Goal: Task Accomplishment & Management: Manage account settings

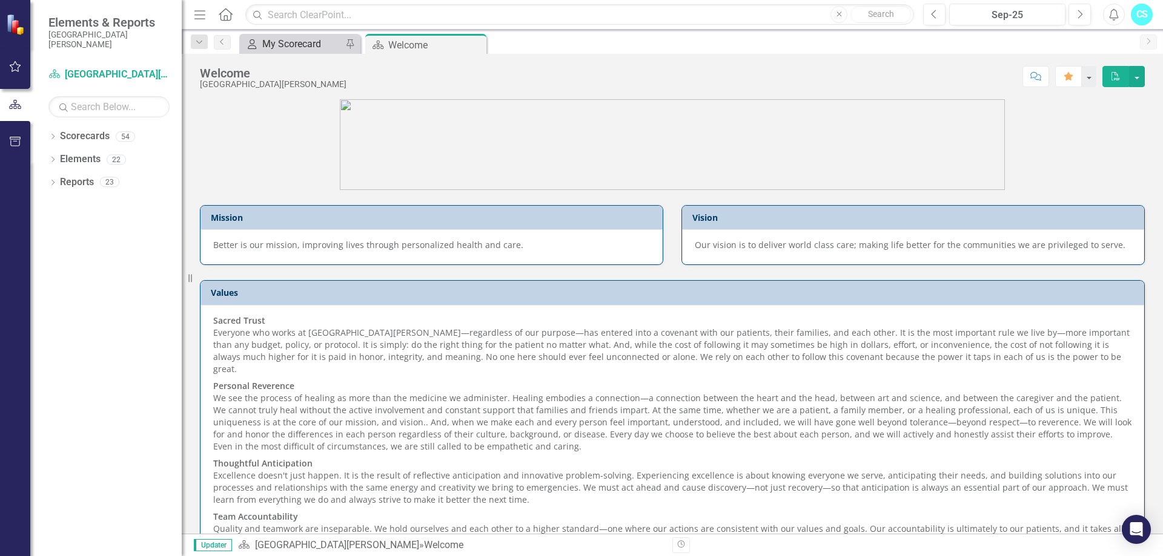
click at [280, 45] on div "My Scorecard" at bounding box center [302, 43] width 80 height 15
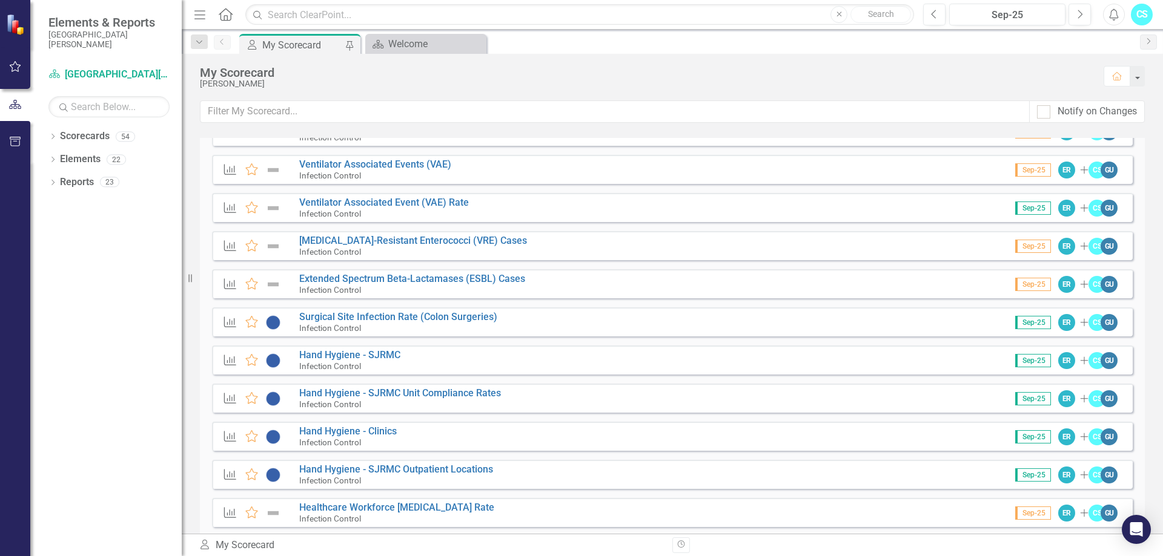
scroll to position [569, 0]
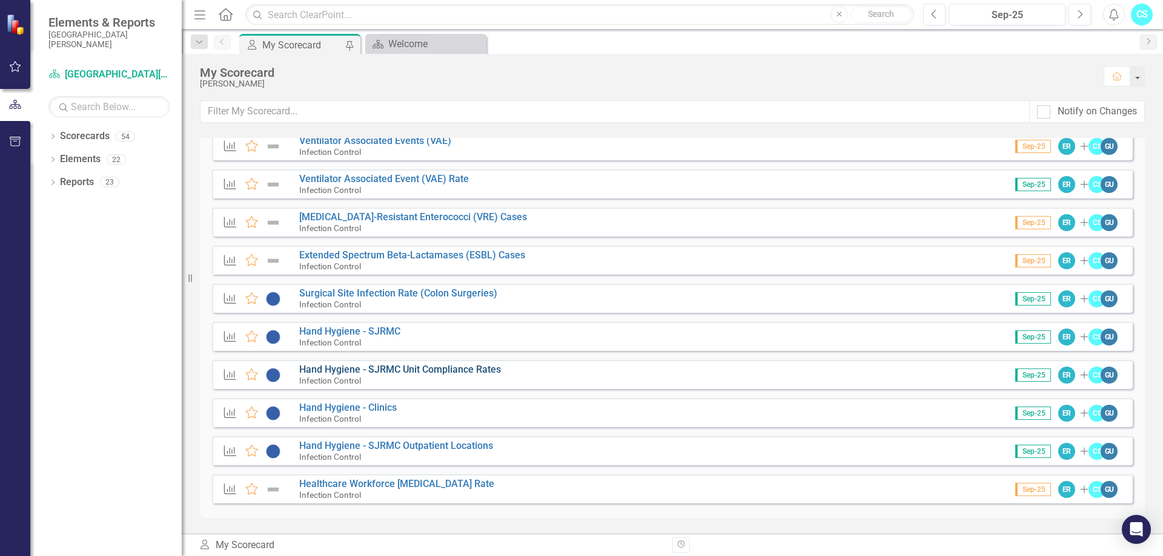
click at [337, 365] on link "Hand Hygiene - SJRMC Unit Compliance Rates" at bounding box center [400, 370] width 202 height 12
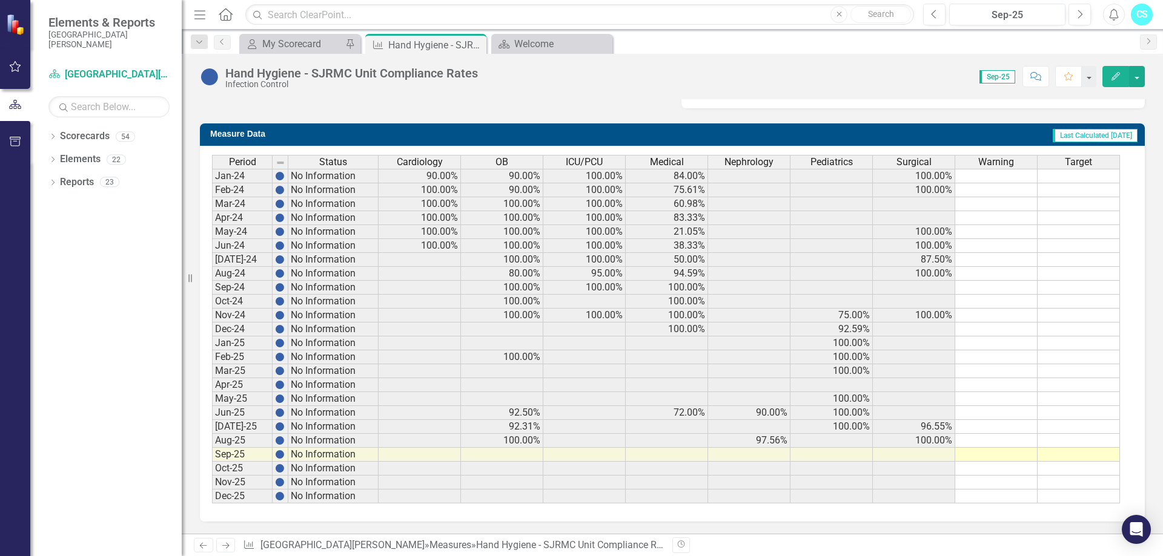
scroll to position [401, 0]
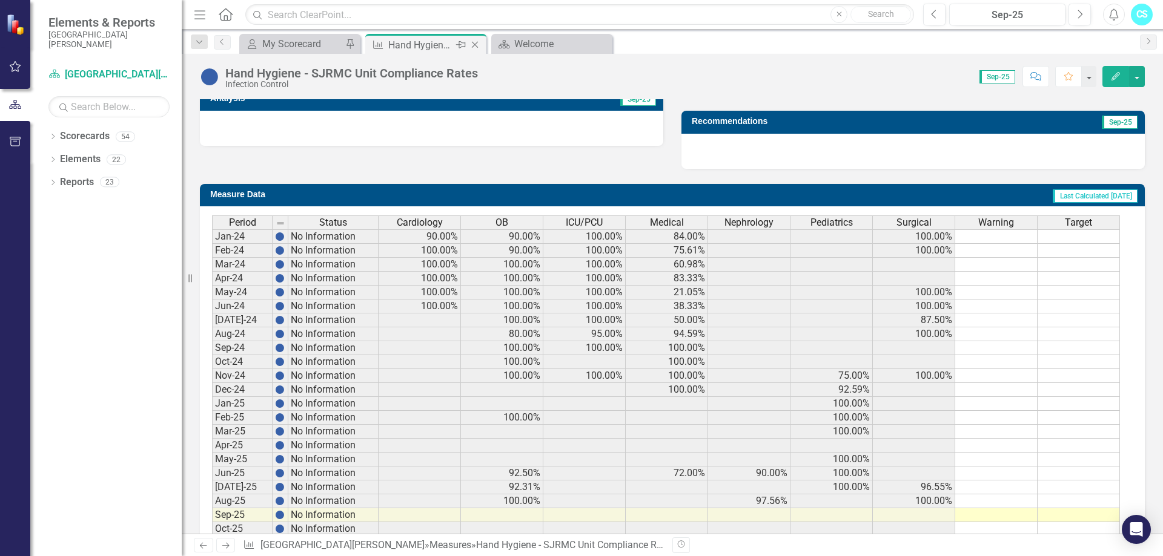
click at [474, 39] on div "Close" at bounding box center [475, 45] width 15 height 15
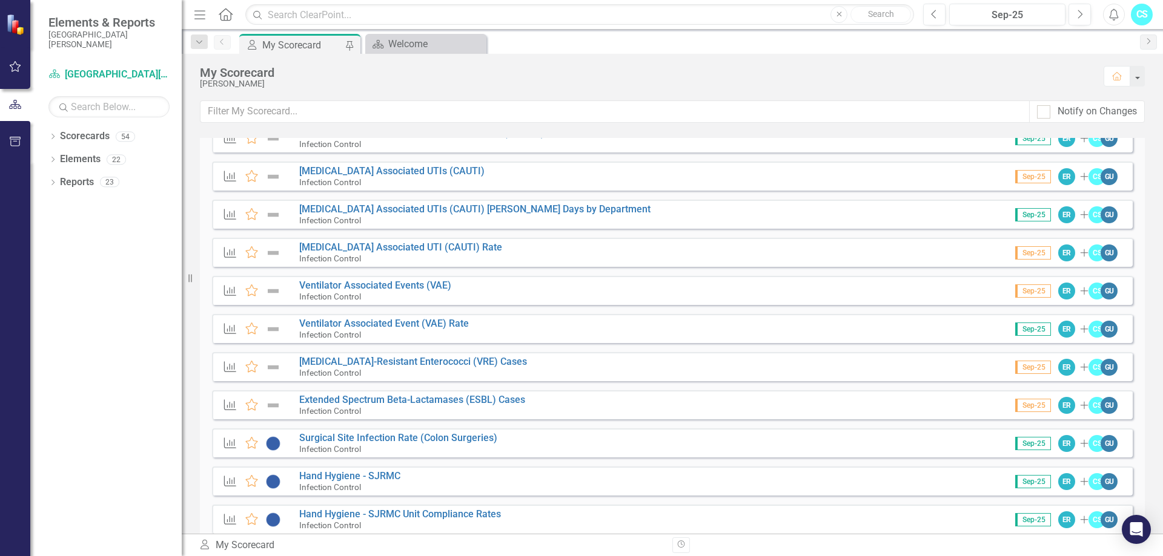
scroll to position [569, 0]
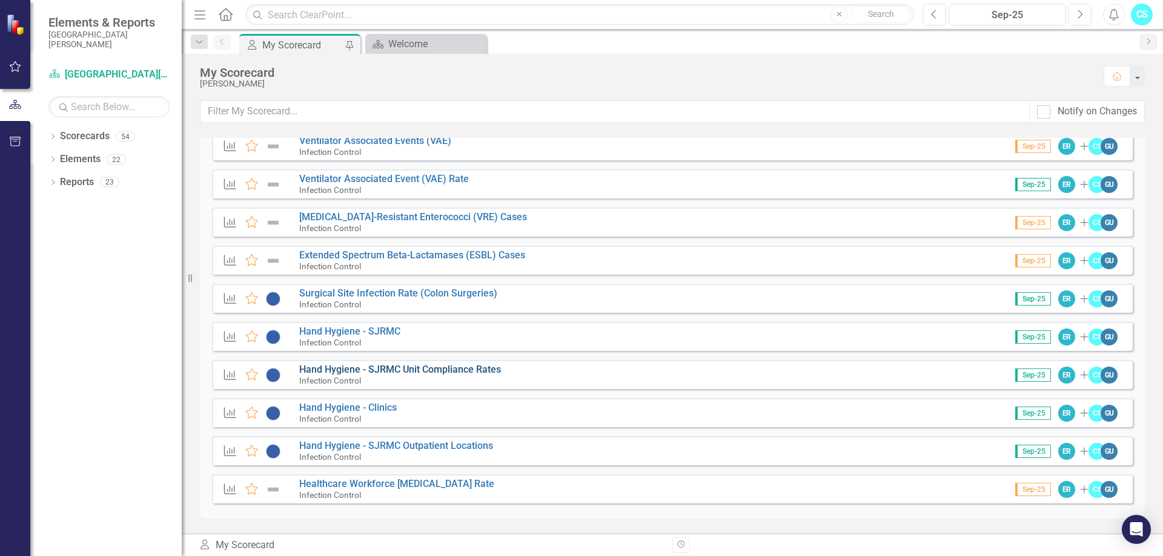
click at [378, 372] on link "Hand Hygiene - SJRMC Unit Compliance Rates" at bounding box center [400, 370] width 202 height 12
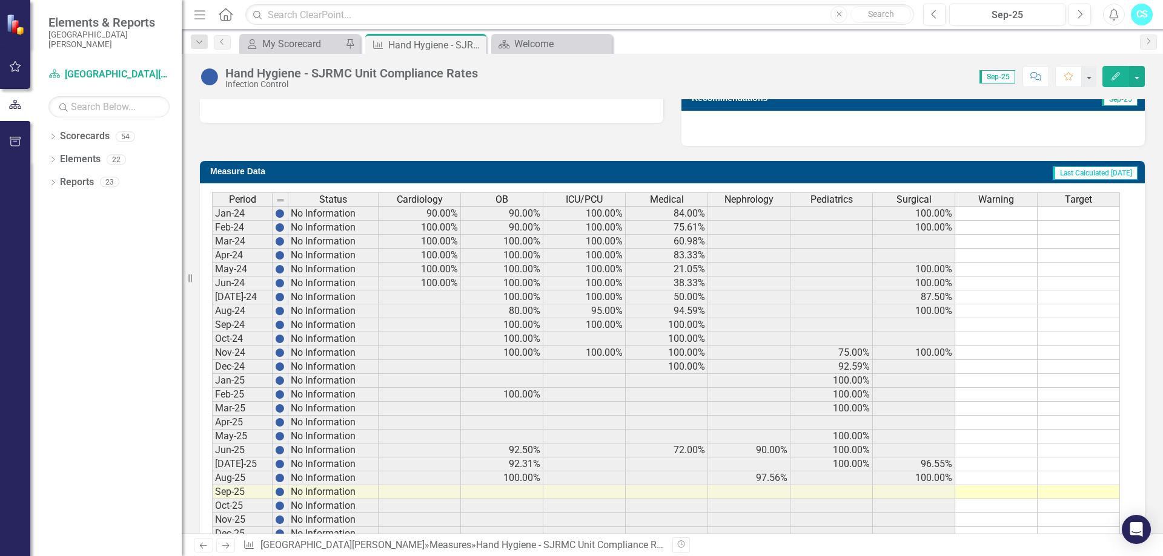
scroll to position [461, 0]
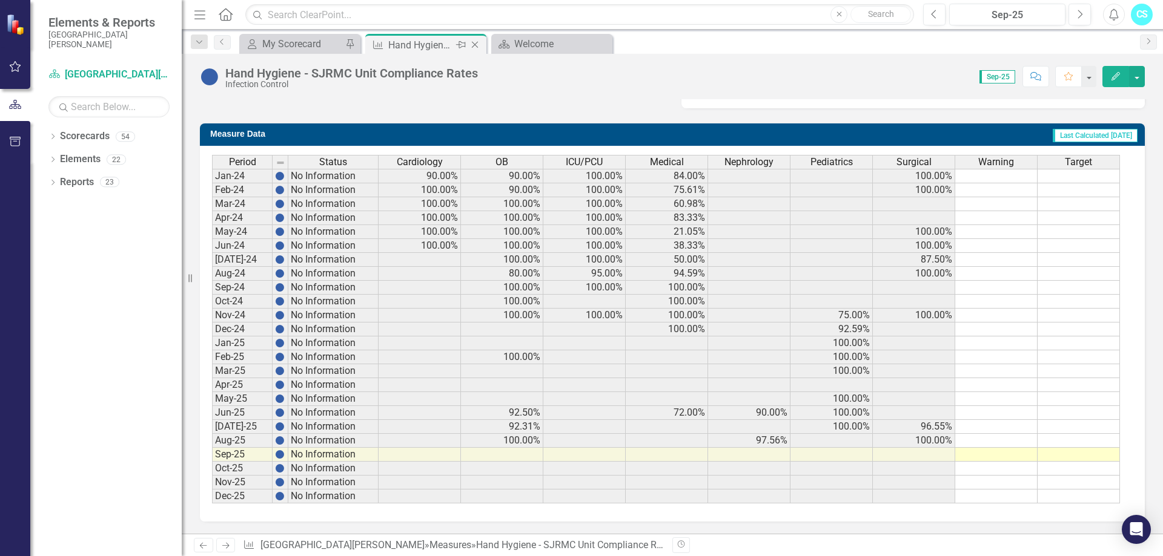
click at [474, 41] on icon "Close" at bounding box center [475, 45] width 12 height 10
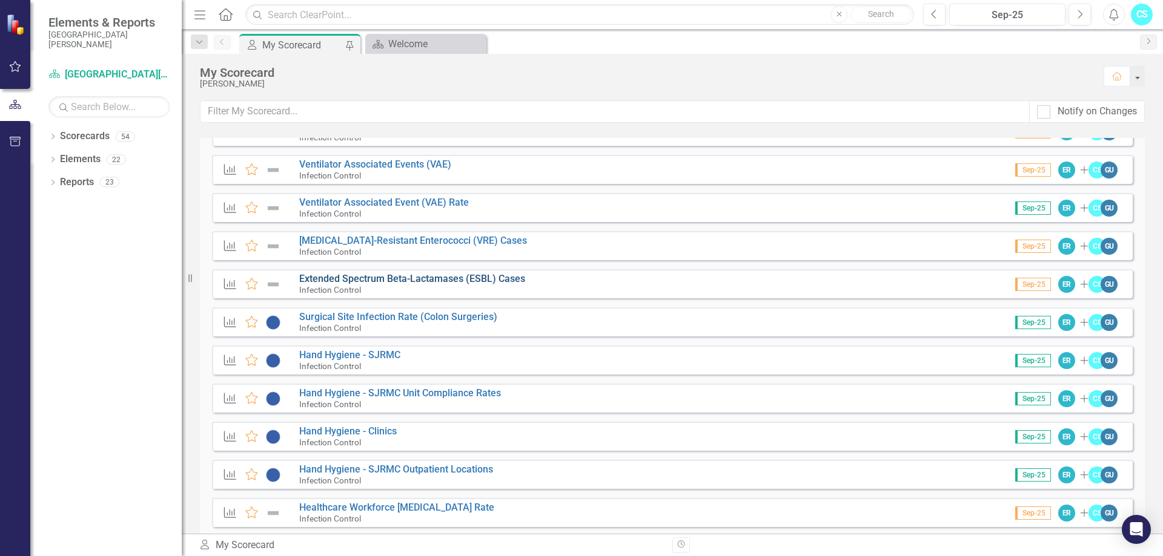
scroll to position [569, 0]
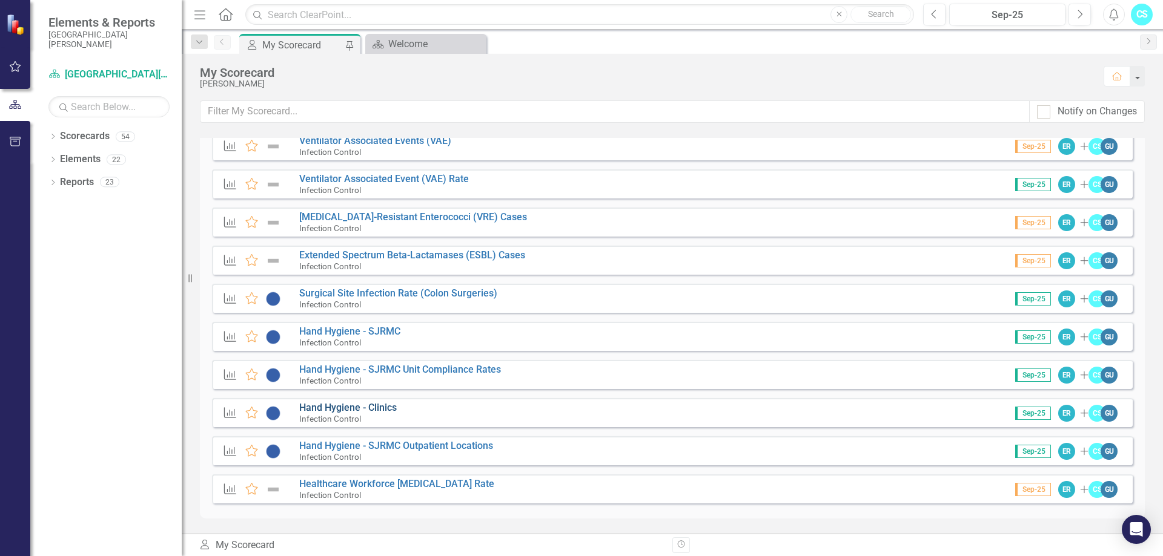
click at [386, 408] on link "Hand Hygiene - Clinics" at bounding box center [347, 408] width 97 height 12
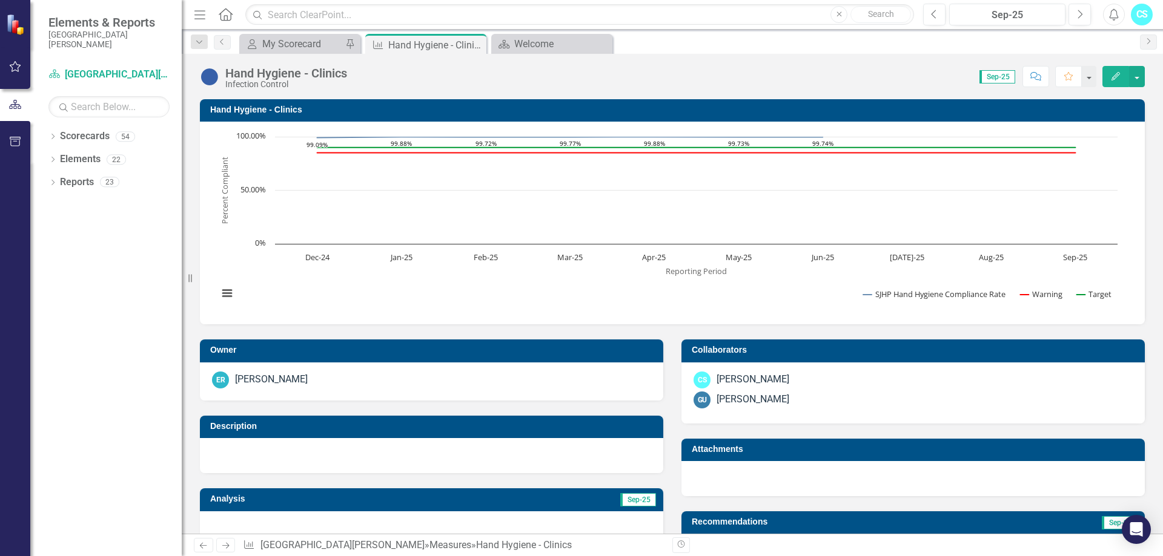
scroll to position [471, 0]
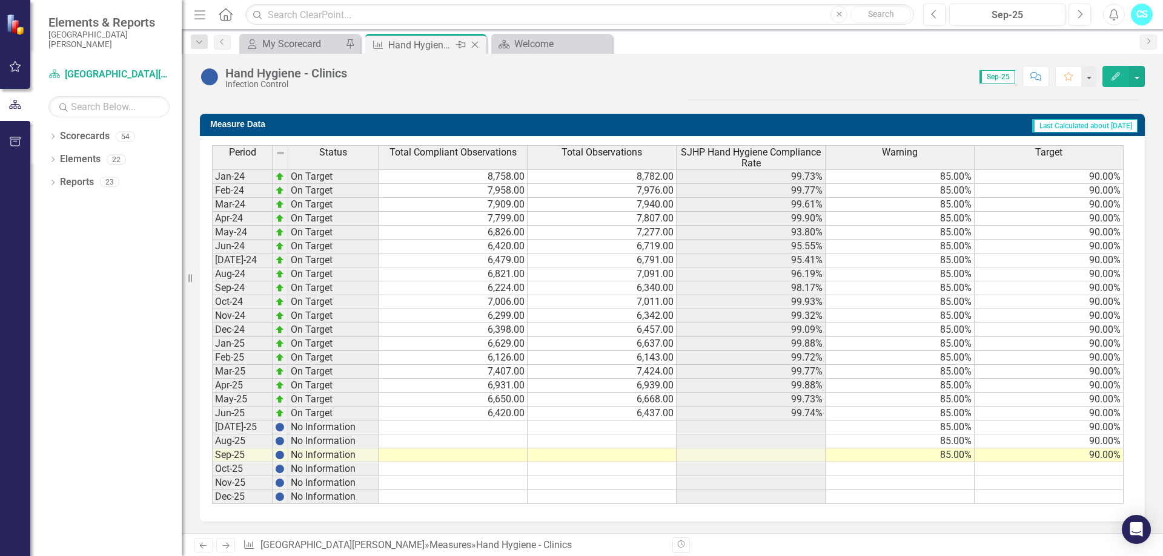
click at [478, 42] on icon at bounding box center [475, 45] width 7 height 7
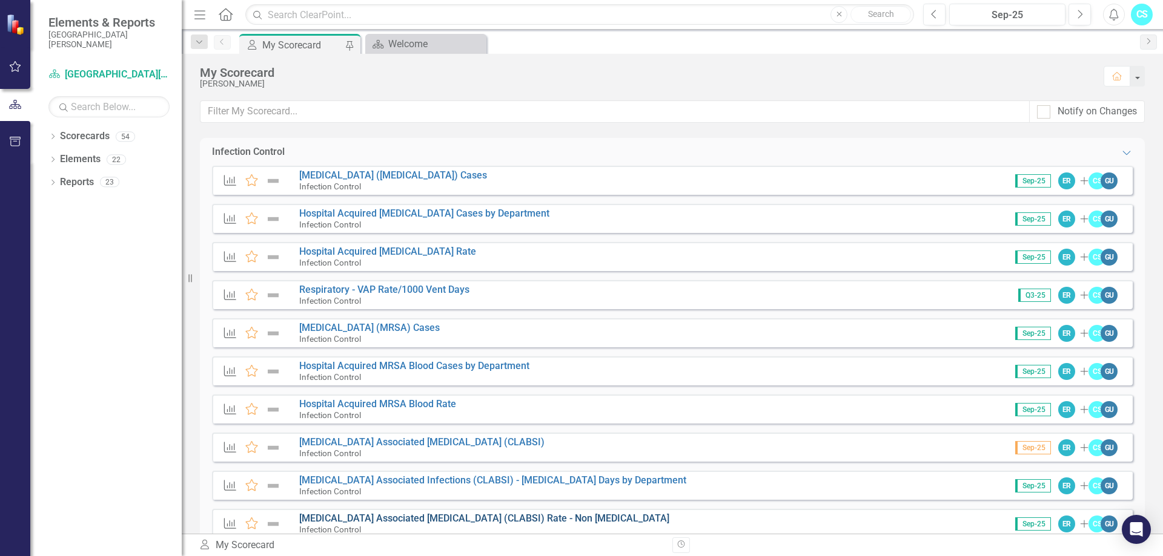
click at [374, 516] on link "[MEDICAL_DATA] Associated [MEDICAL_DATA] (CLABSI) Rate - Non [MEDICAL_DATA]" at bounding box center [484, 519] width 370 height 12
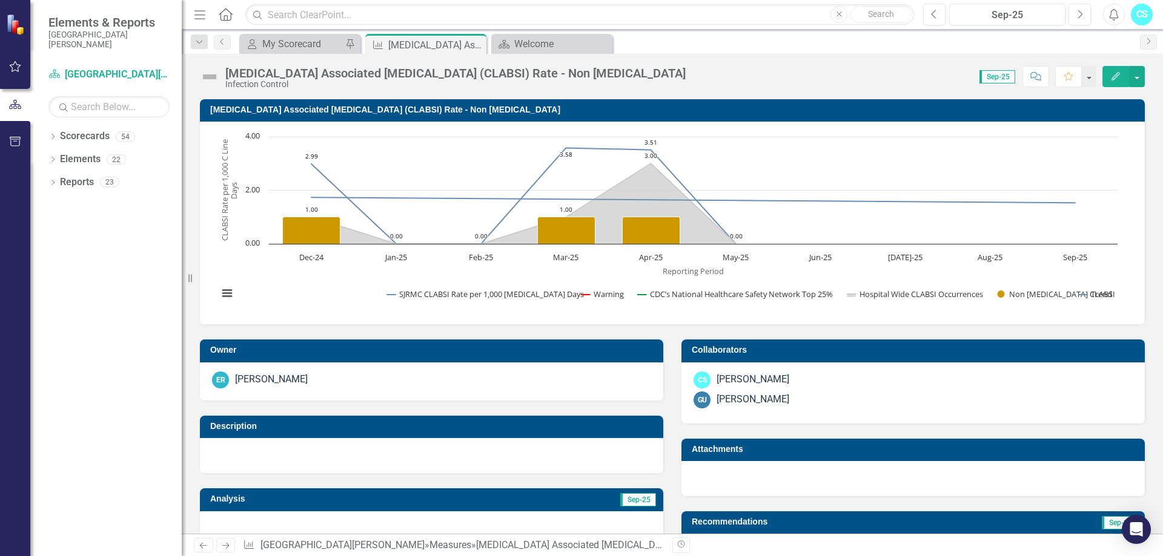
scroll to position [482, 0]
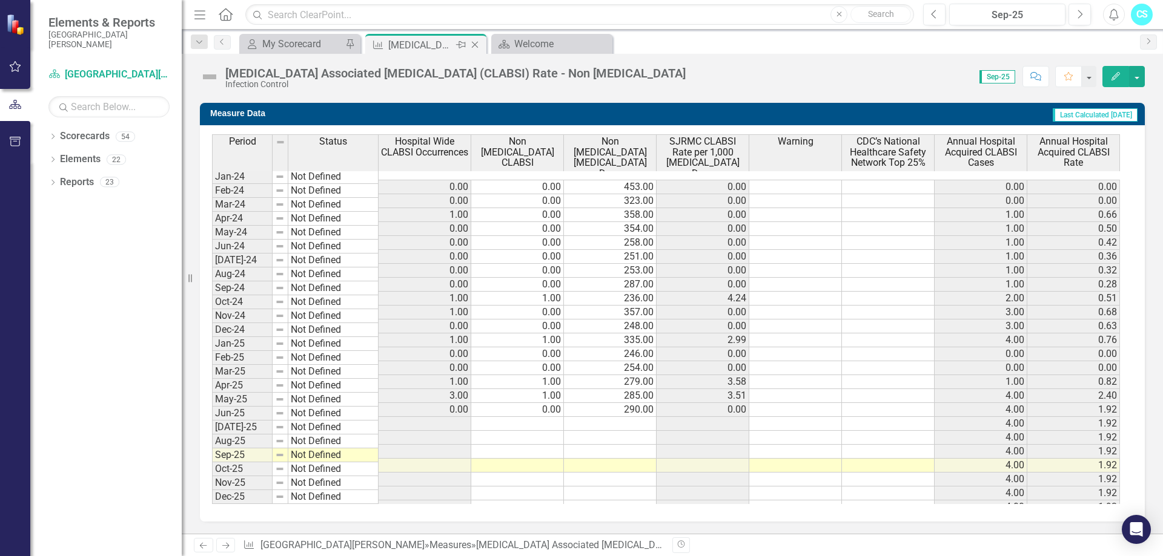
click at [474, 45] on icon "Close" at bounding box center [475, 45] width 12 height 10
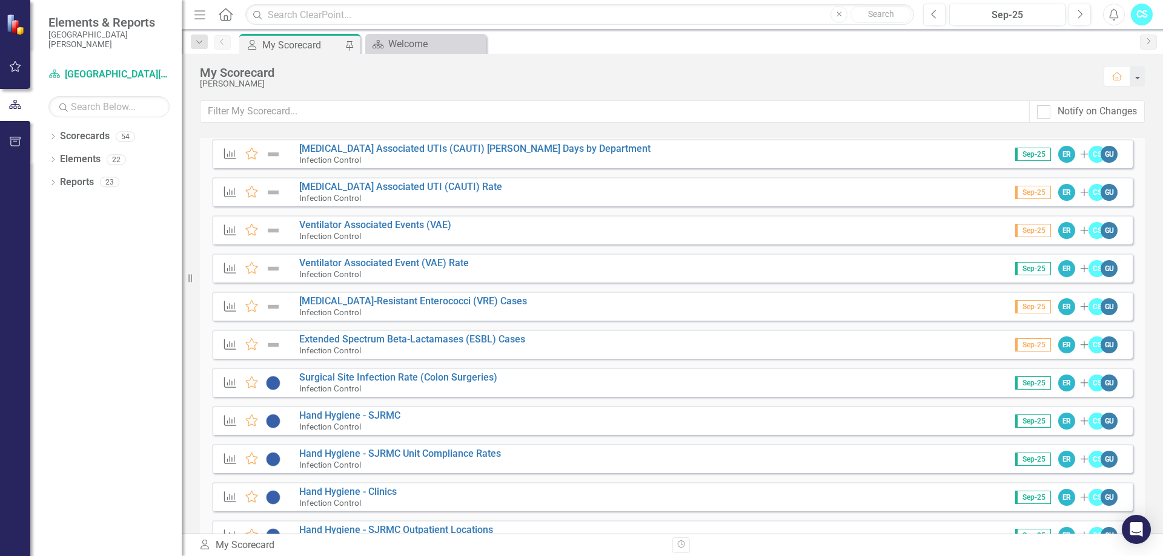
scroll to position [569, 0]
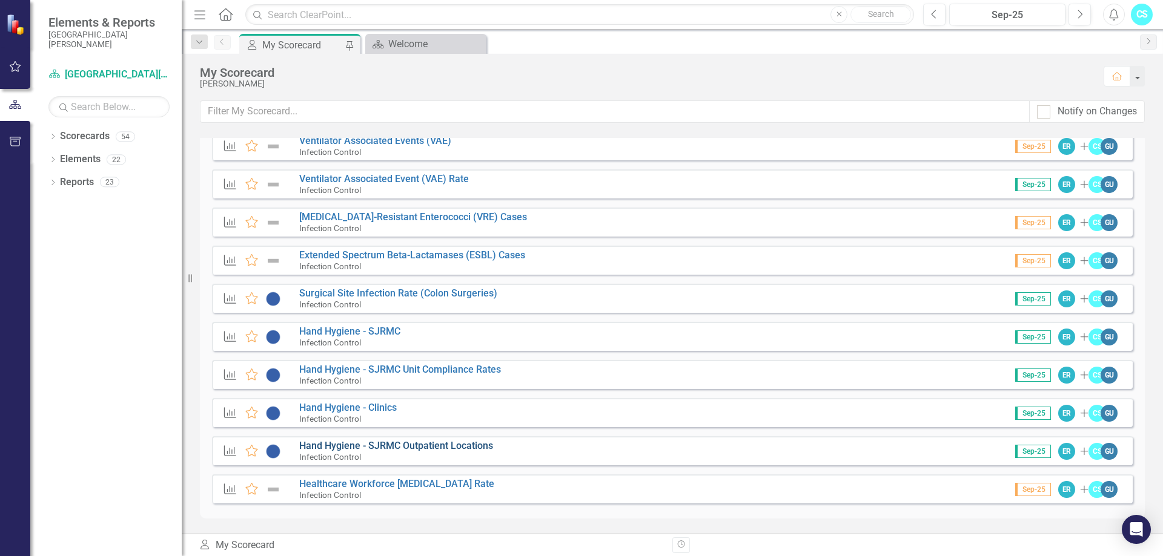
click at [372, 441] on link "Hand Hygiene - SJRMC Outpatient Locations" at bounding box center [396, 446] width 194 height 12
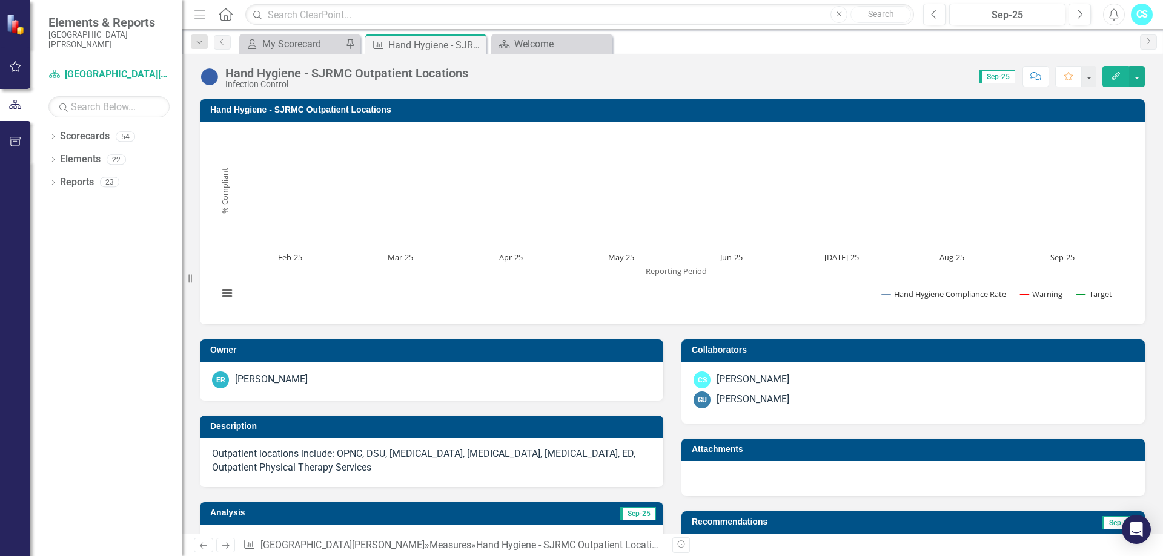
scroll to position [512, 0]
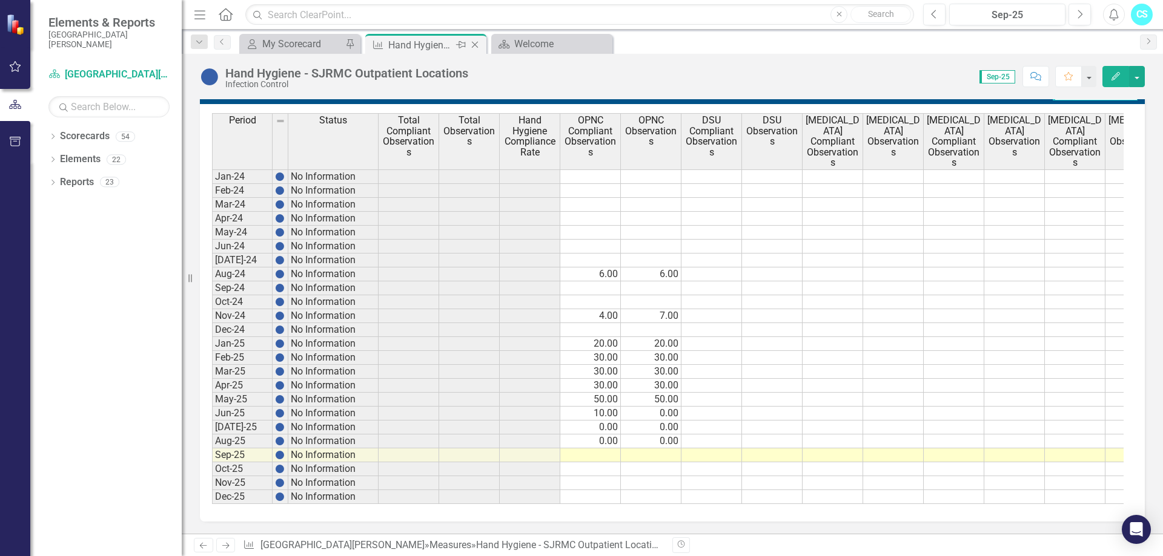
click at [473, 45] on icon "Close" at bounding box center [475, 45] width 12 height 10
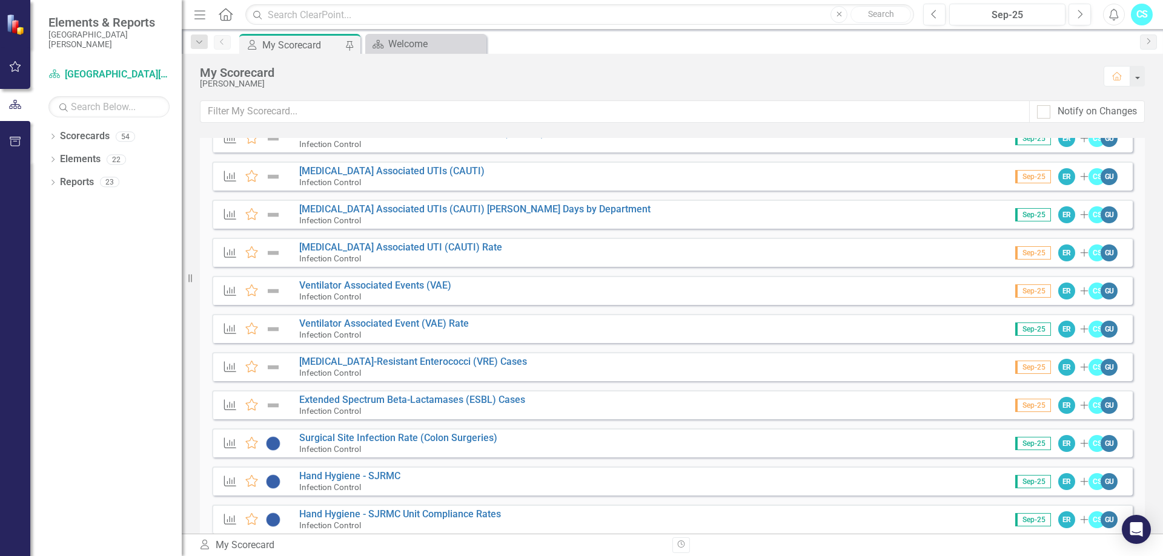
scroll to position [569, 0]
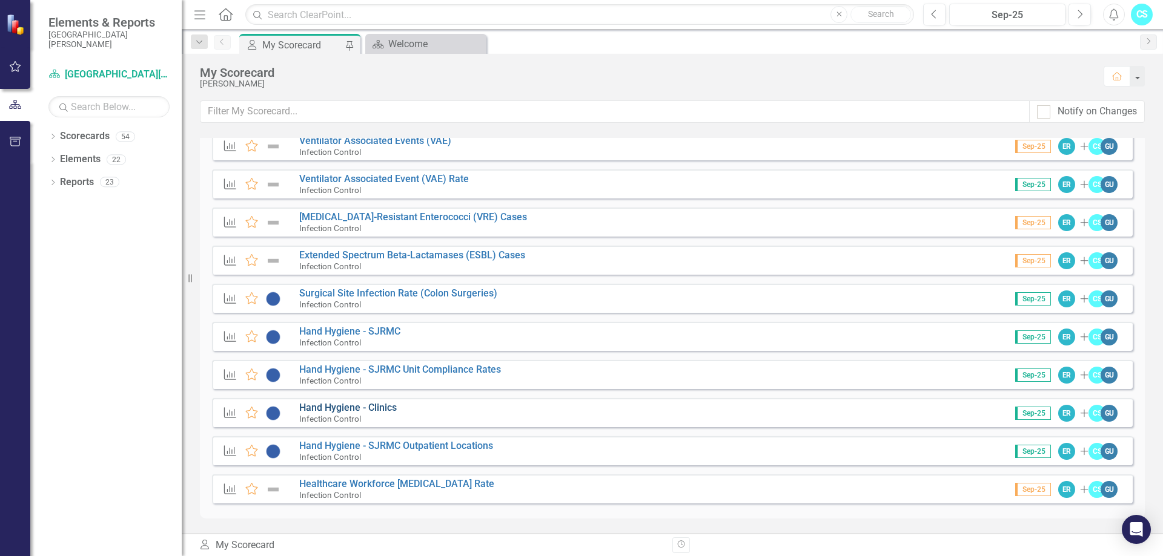
click at [372, 404] on link "Hand Hygiene - Clinics" at bounding box center [347, 408] width 97 height 12
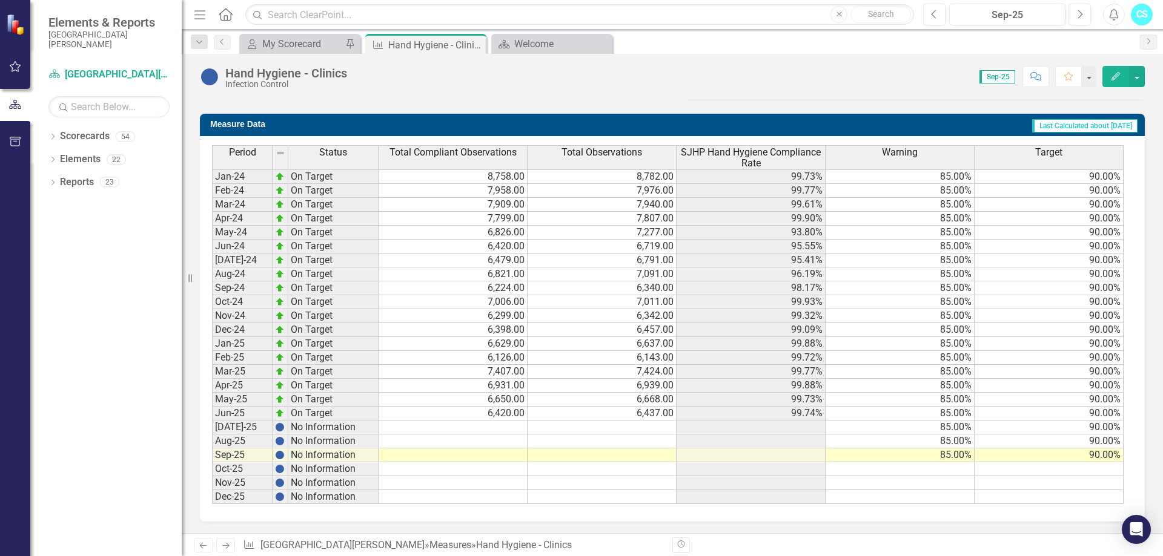
scroll to position [47, 0]
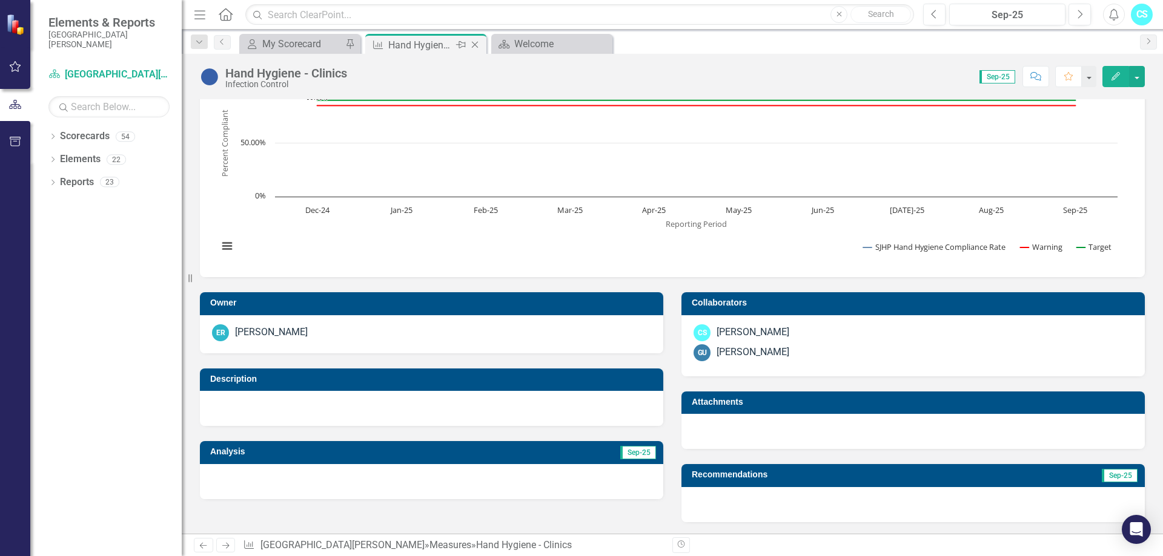
click at [470, 44] on icon "Close" at bounding box center [475, 45] width 12 height 10
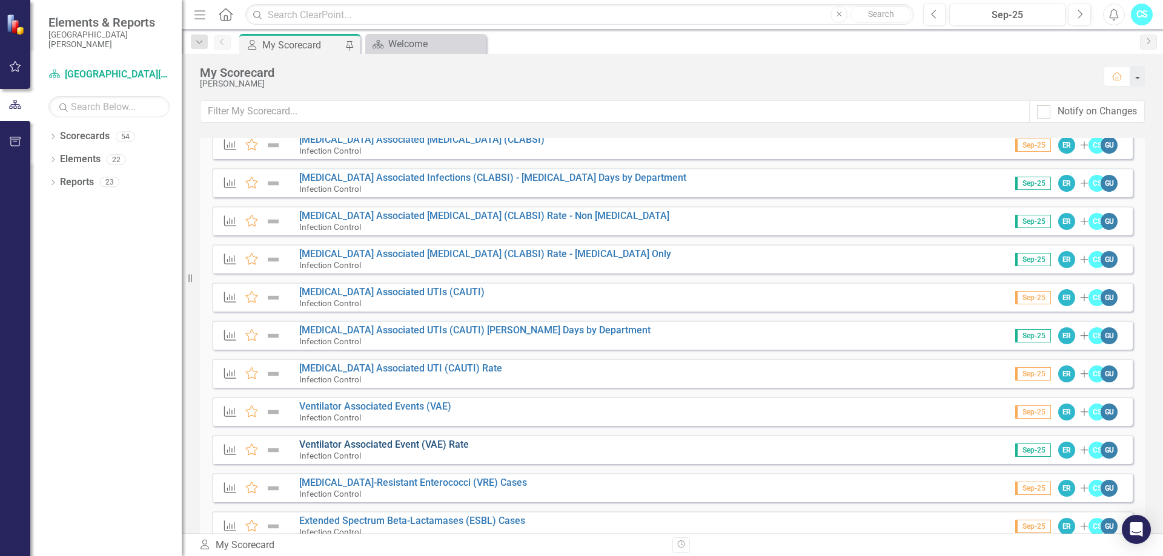
scroll to position [569, 0]
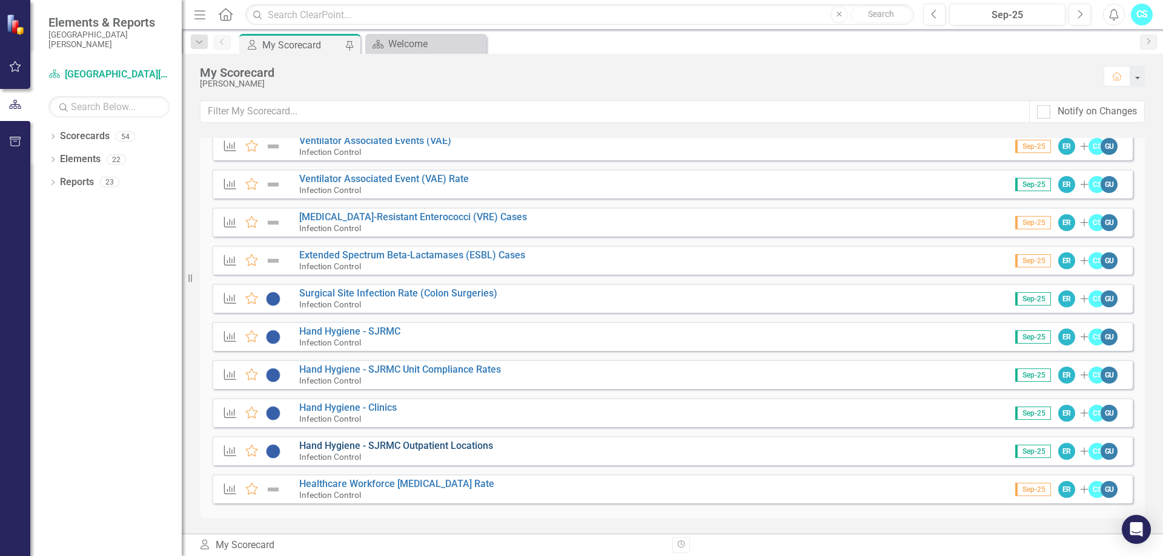
click at [397, 448] on link "Hand Hygiene - SJRMC Outpatient Locations" at bounding box center [396, 446] width 194 height 12
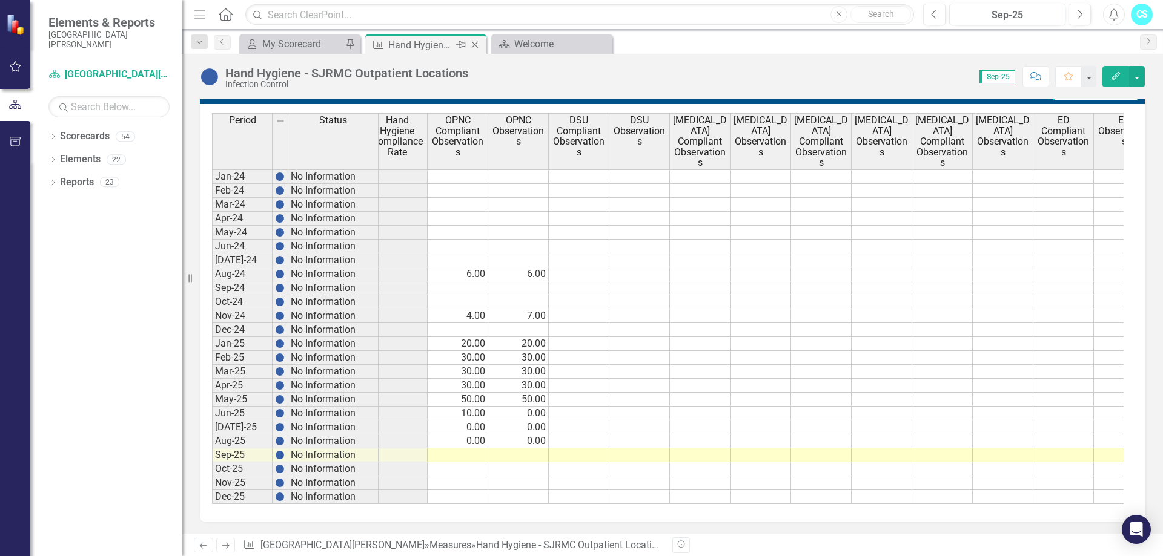
click at [478, 42] on icon "Close" at bounding box center [475, 45] width 12 height 10
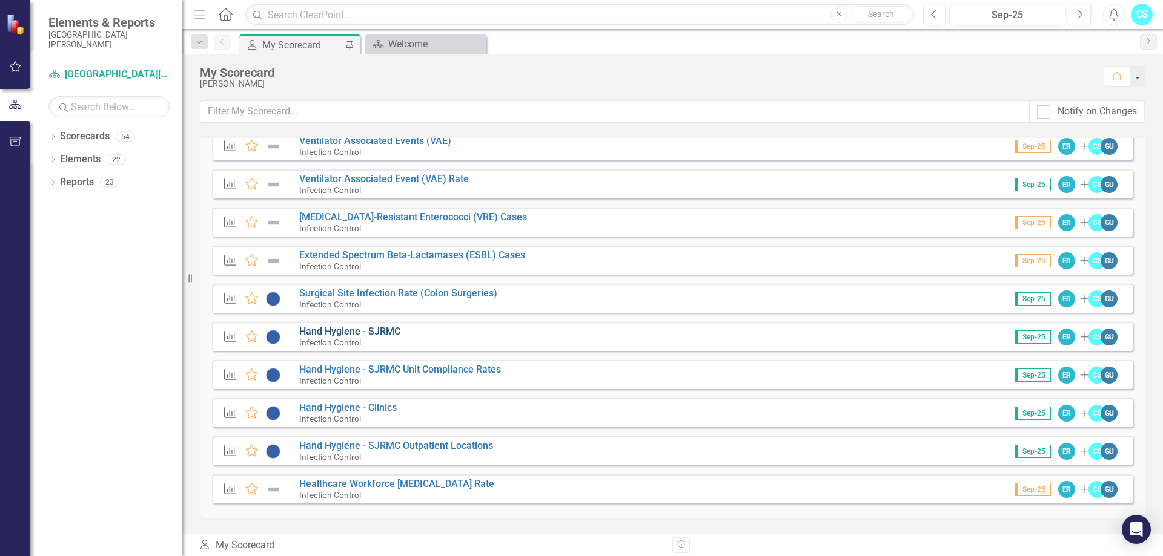
click at [378, 331] on link "Hand Hygiene - SJRMC" at bounding box center [349, 332] width 101 height 12
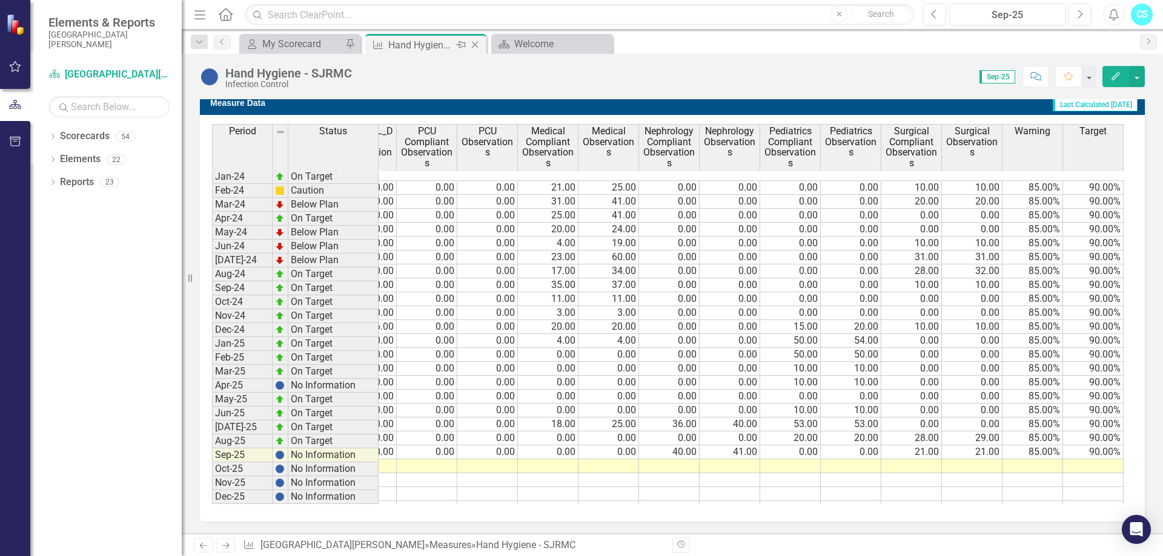
click at [474, 48] on icon "Close" at bounding box center [475, 45] width 12 height 10
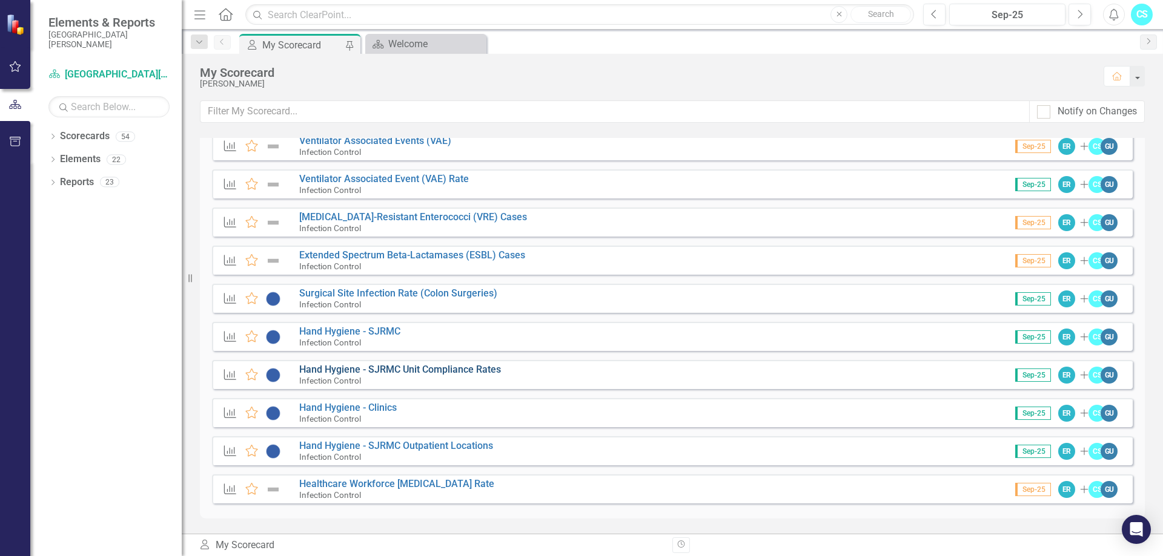
click at [368, 369] on link "Hand Hygiene - SJRMC Unit Compliance Rates" at bounding box center [400, 370] width 202 height 12
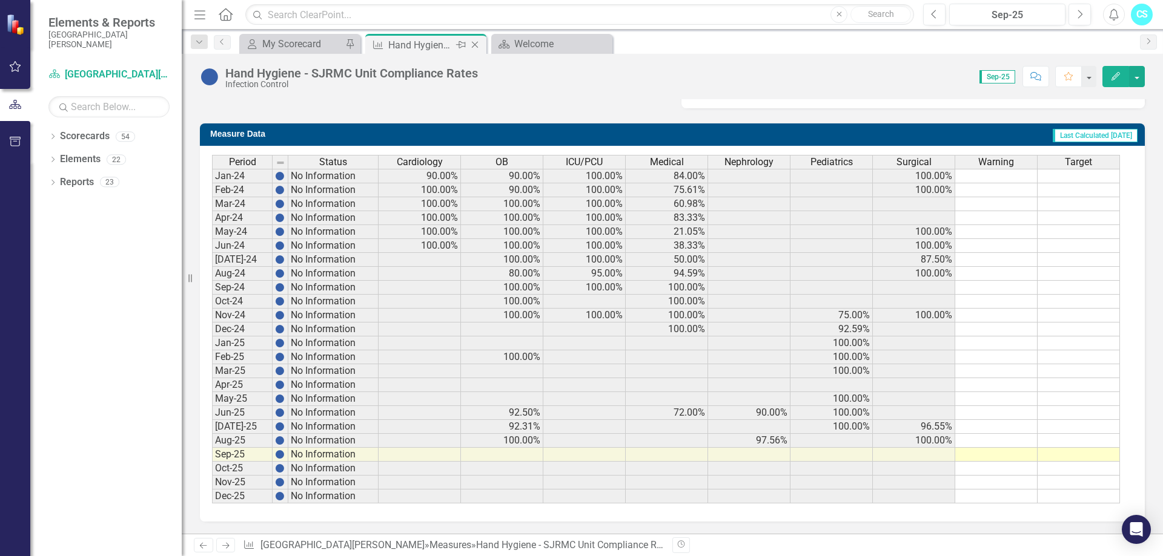
click at [478, 42] on icon "Close" at bounding box center [475, 45] width 12 height 10
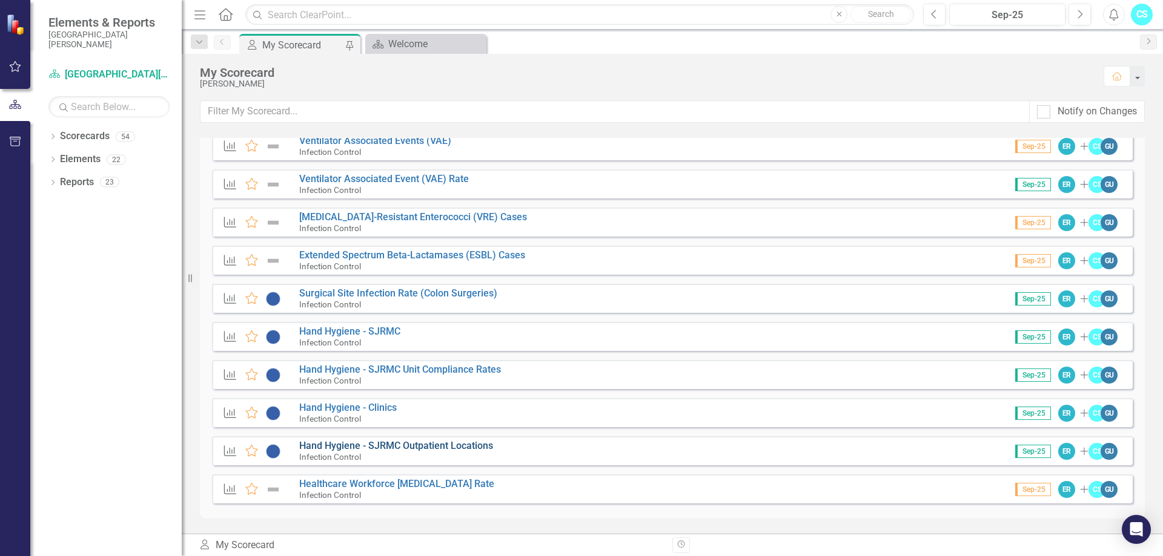
click at [348, 451] on link "Hand Hygiene - SJRMC Outpatient Locations" at bounding box center [396, 446] width 194 height 12
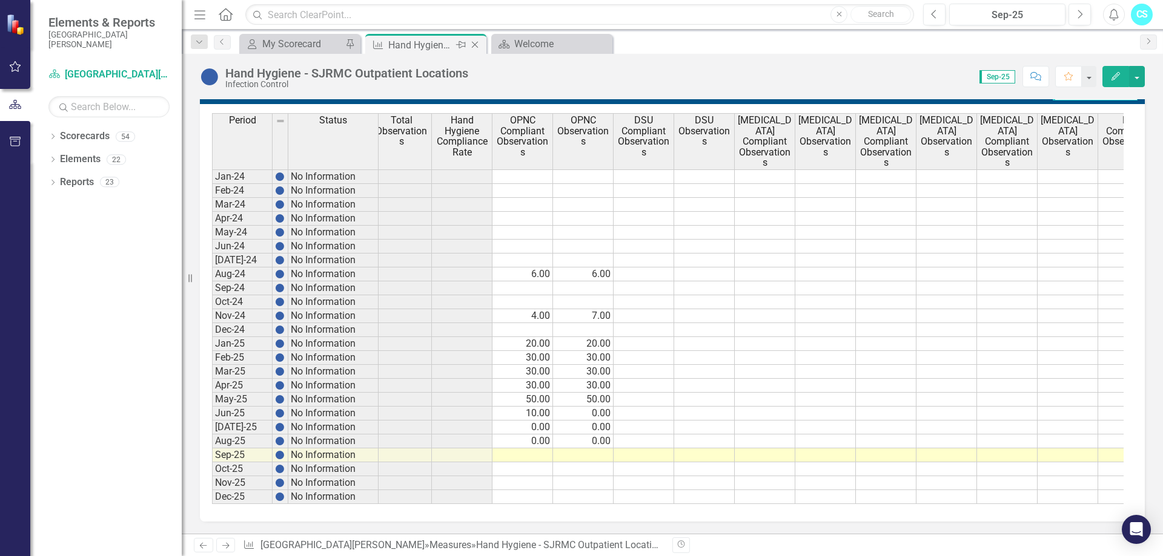
click at [477, 41] on icon "Close" at bounding box center [475, 45] width 12 height 10
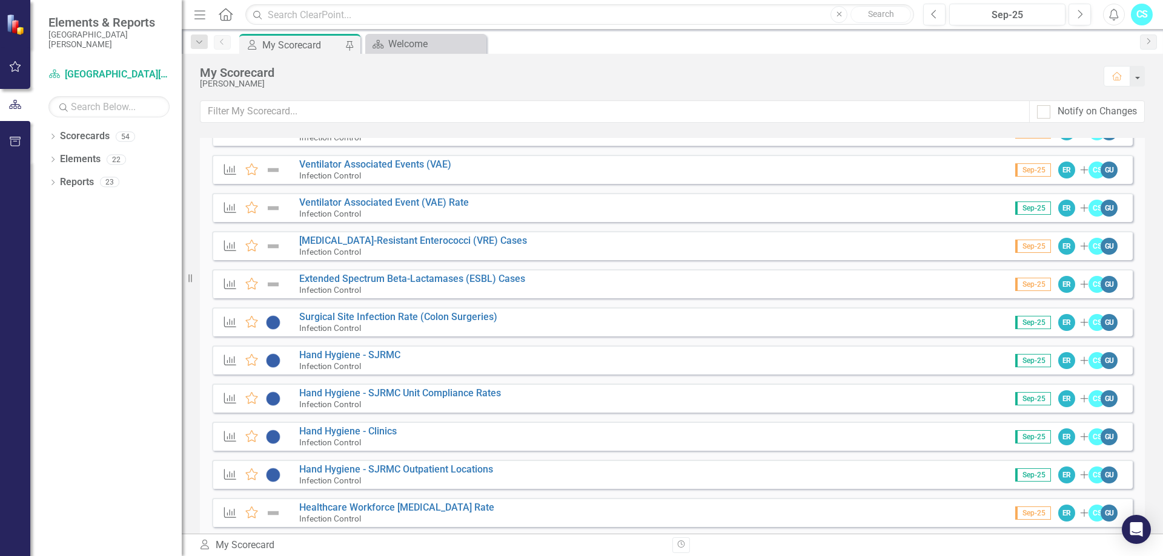
scroll to position [569, 0]
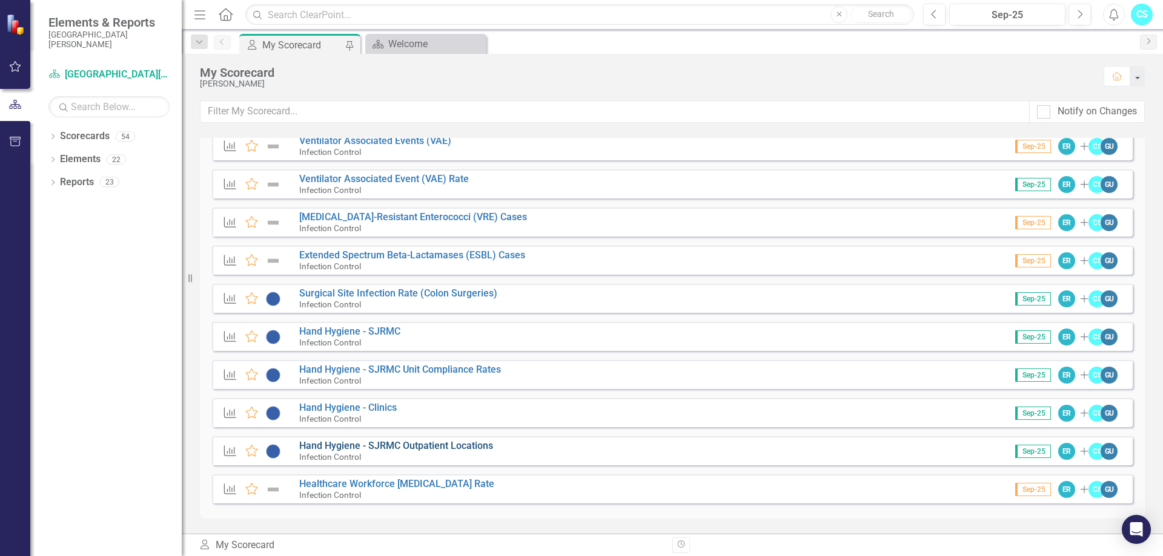
click at [394, 446] on link "Hand Hygiene - SJRMC Outpatient Locations" at bounding box center [396, 446] width 194 height 12
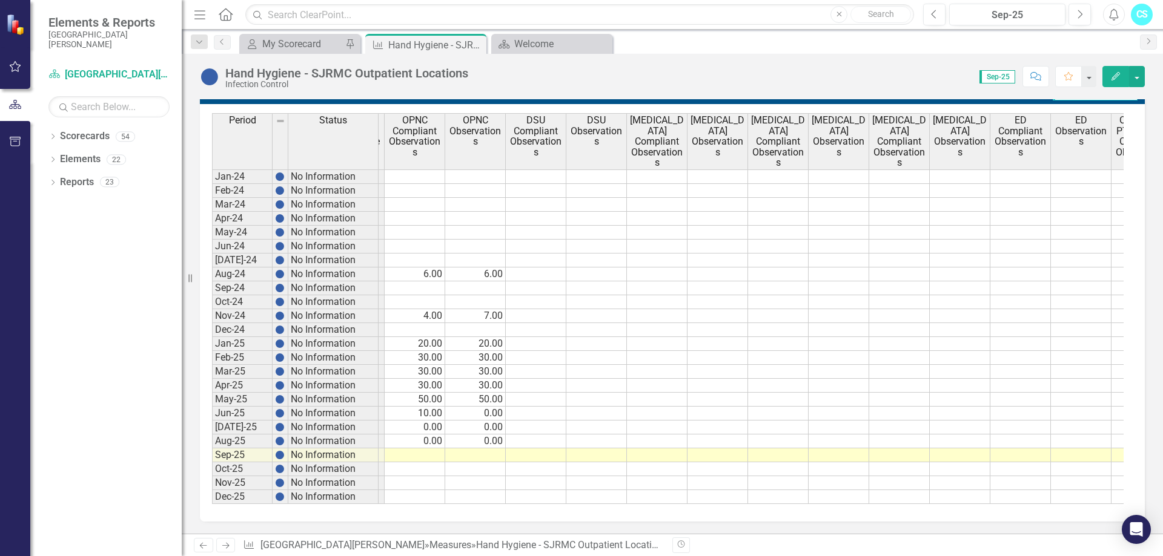
scroll to position [0, 189]
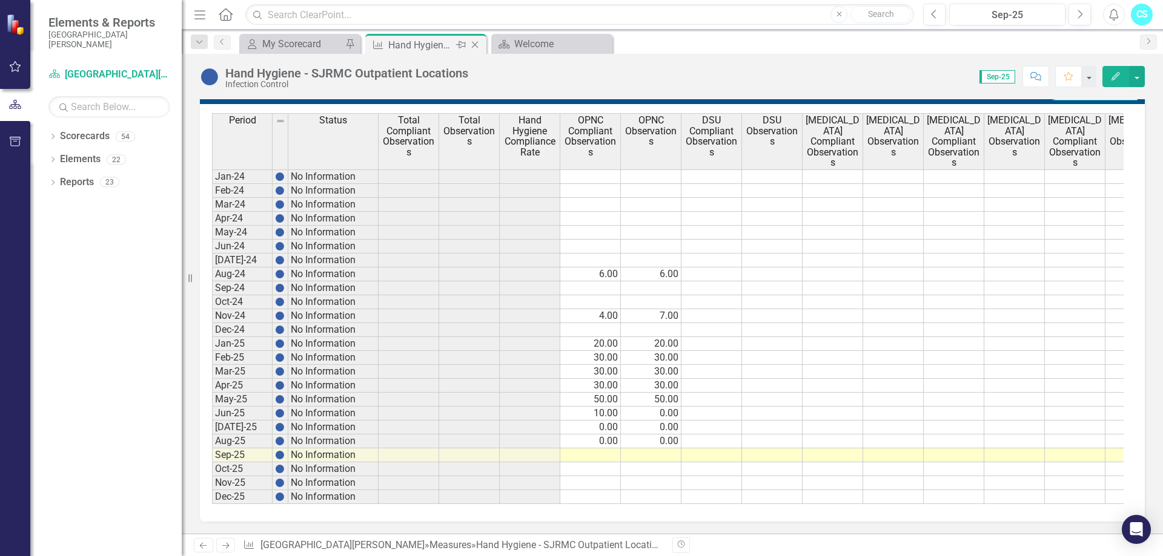
click at [477, 43] on icon "Close" at bounding box center [475, 45] width 12 height 10
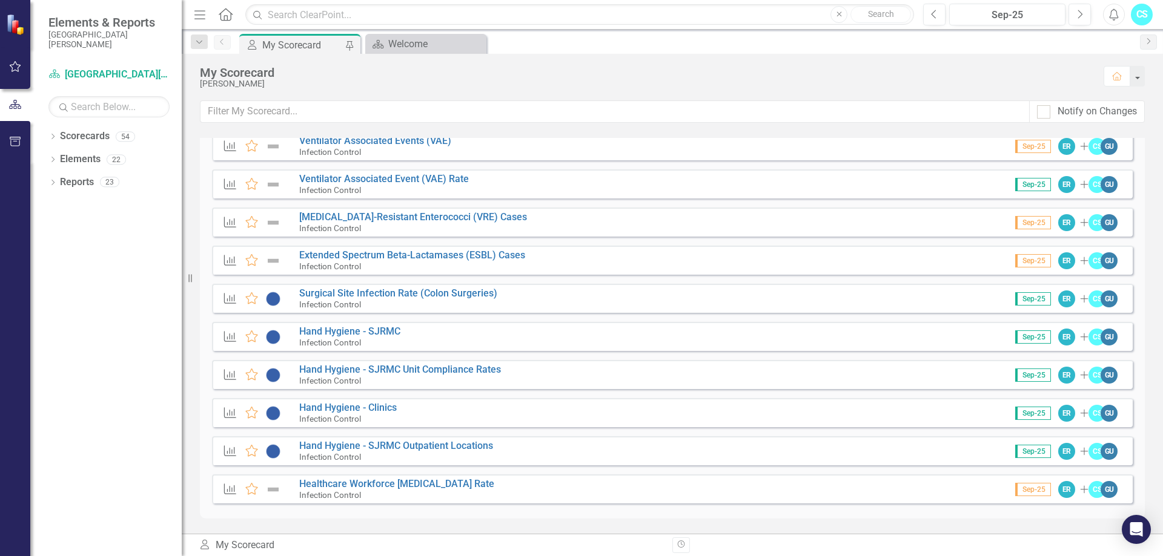
click at [449, 415] on div "Measure Favorite Hand Hygiene - Clinics Infection Control Sep-25 ER Add CS GU" at bounding box center [672, 412] width 920 height 29
click at [383, 408] on link "Hand Hygiene - Clinics" at bounding box center [347, 408] width 97 height 12
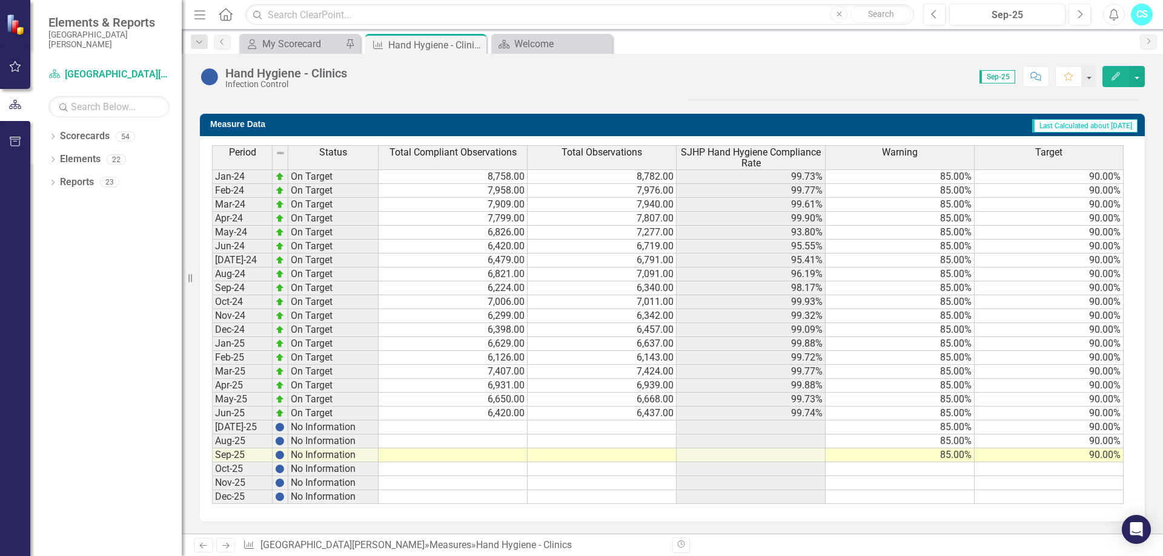
click at [497, 421] on td at bounding box center [452, 428] width 149 height 14
click at [497, 421] on td "6,420.00" at bounding box center [452, 414] width 149 height 14
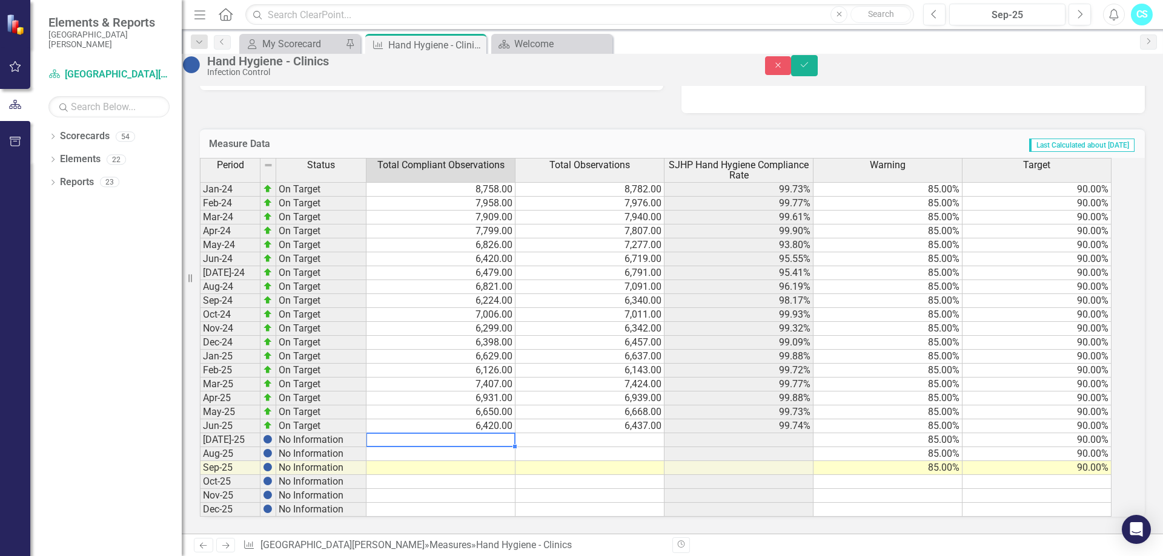
click at [496, 440] on td at bounding box center [440, 441] width 149 height 14
click at [500, 440] on textarea at bounding box center [441, 440] width 150 height 15
click at [503, 437] on textarea at bounding box center [441, 440] width 150 height 15
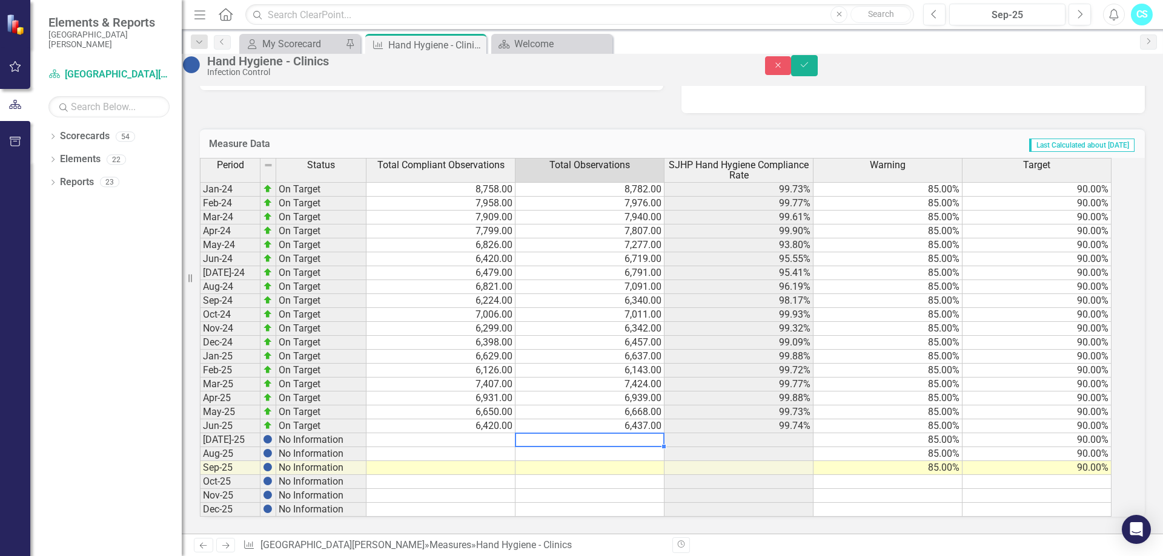
click at [200, 429] on div "Period Status Total Compliant Observations Total Observations SJHP Hand Hygiene…" at bounding box center [200, 337] width 0 height 359
click at [575, 433] on div at bounding box center [589, 433] width 149 height 1
type textarea "6007"
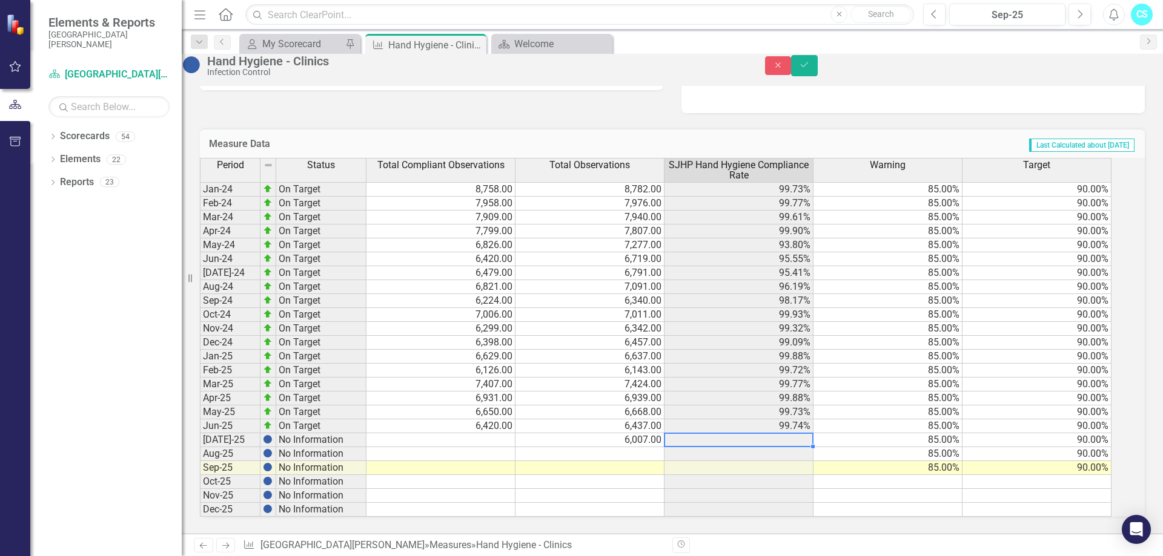
click at [200, 428] on div "Period Status Total Compliant Observations Total Observations SJHP Hand Hygiene…" at bounding box center [200, 337] width 0 height 359
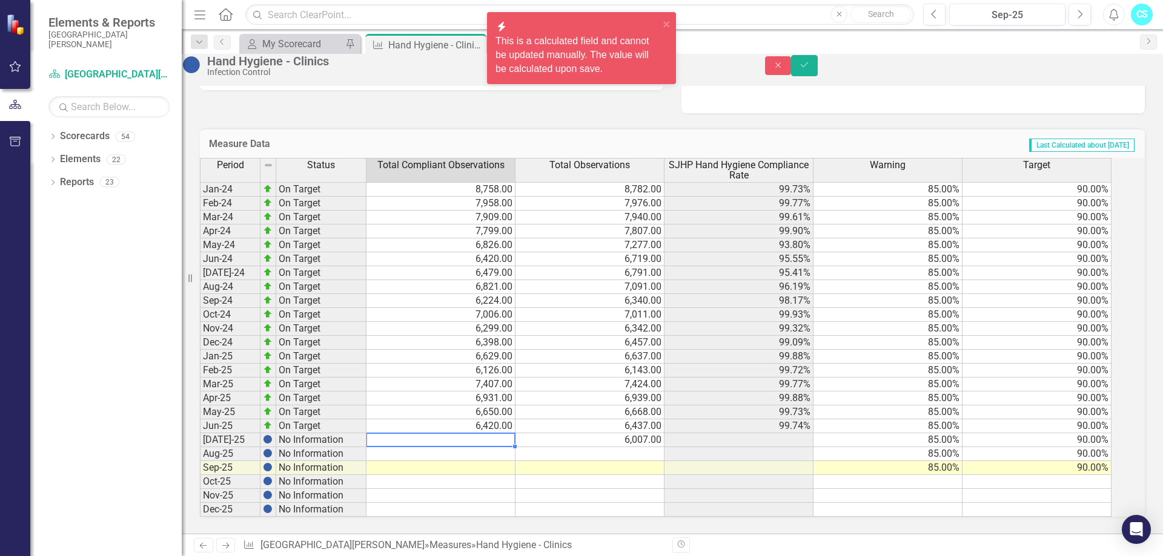
click at [477, 435] on td at bounding box center [440, 441] width 149 height 14
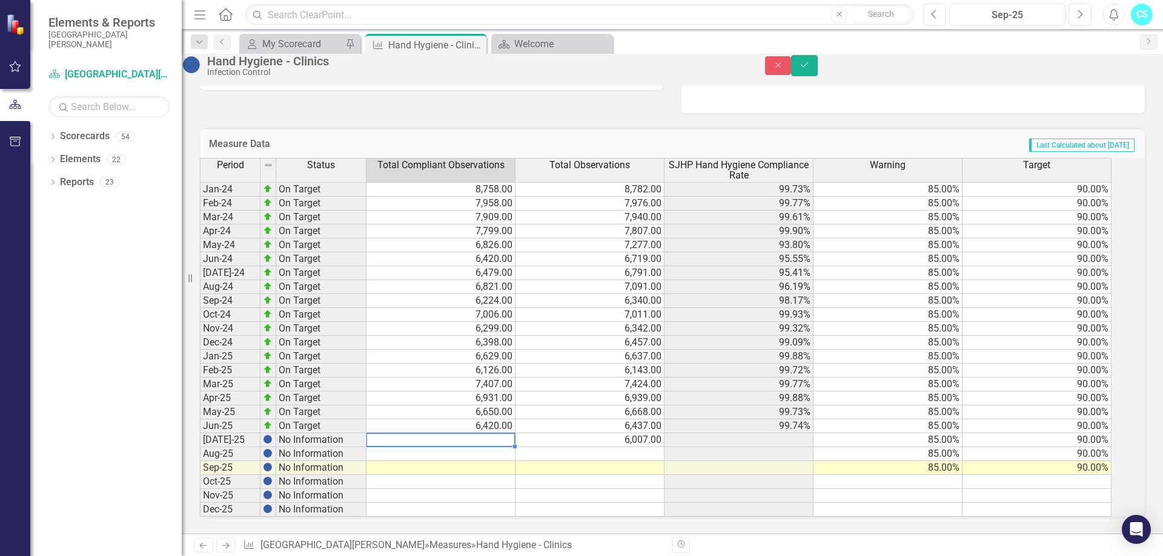
click at [477, 435] on td at bounding box center [440, 441] width 149 height 14
type textarea "5989"
click at [475, 447] on td at bounding box center [440, 454] width 149 height 14
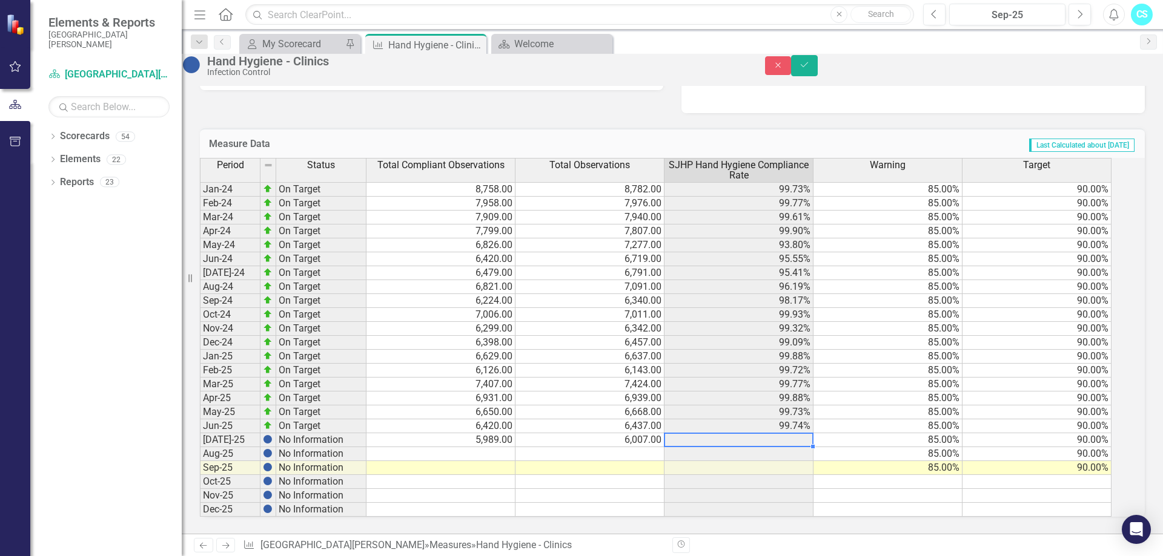
click at [774, 437] on td at bounding box center [738, 441] width 149 height 14
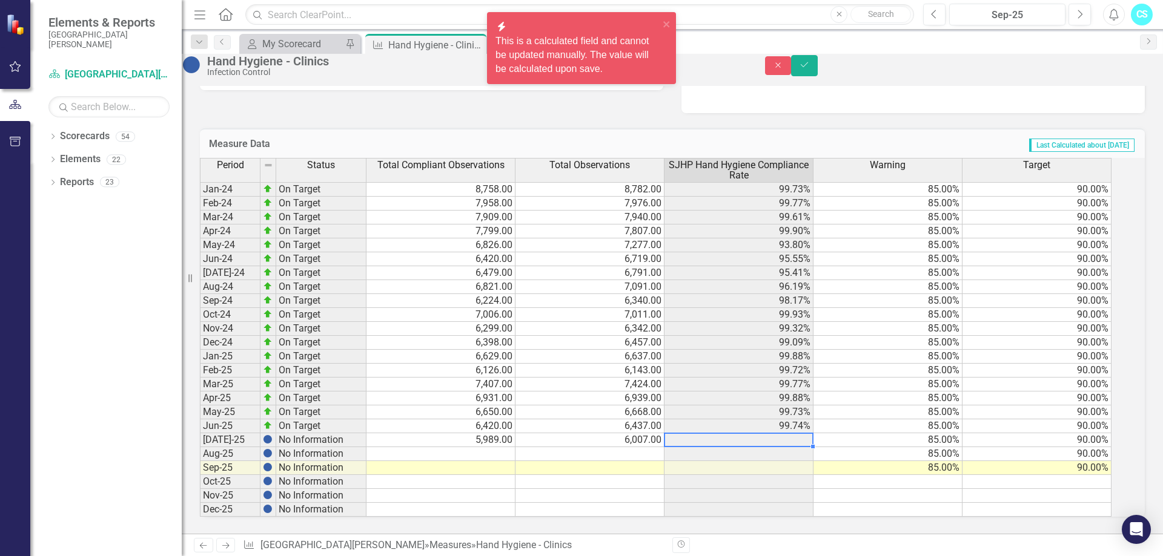
click at [774, 437] on td at bounding box center [738, 441] width 149 height 14
click at [789, 452] on td at bounding box center [738, 454] width 149 height 14
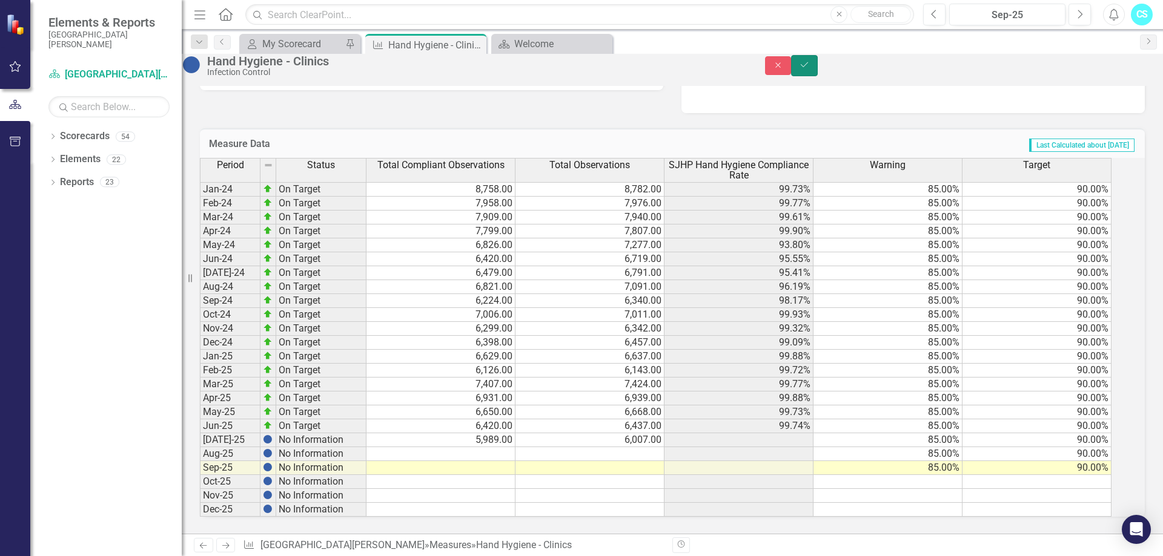
drag, startPoint x: 1143, startPoint y: 63, endPoint x: 1114, endPoint y: 81, distance: 34.0
click at [817, 63] on button "Save" at bounding box center [804, 65] width 27 height 21
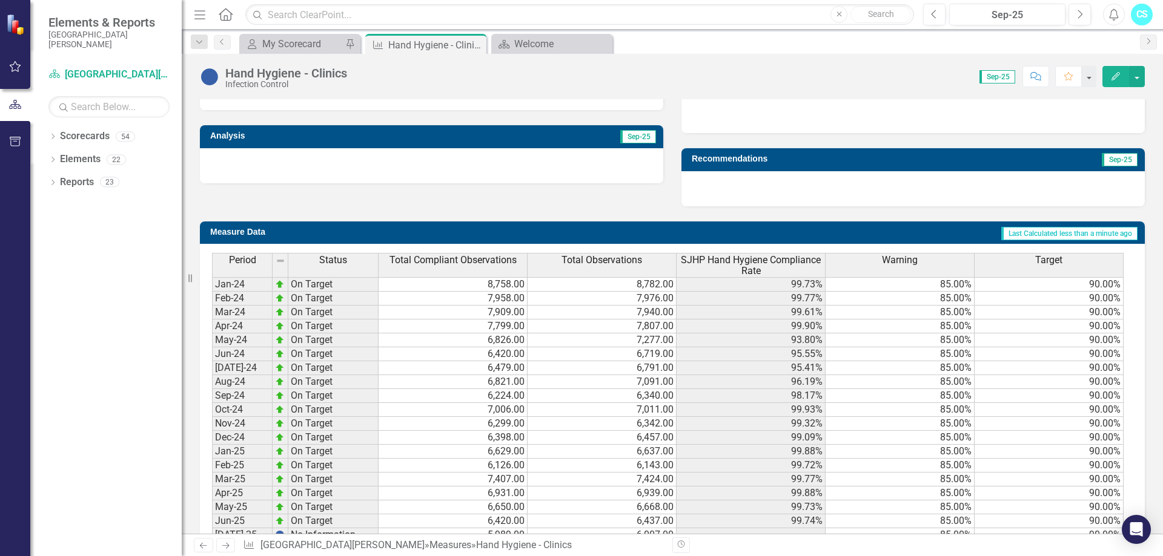
scroll to position [471, 0]
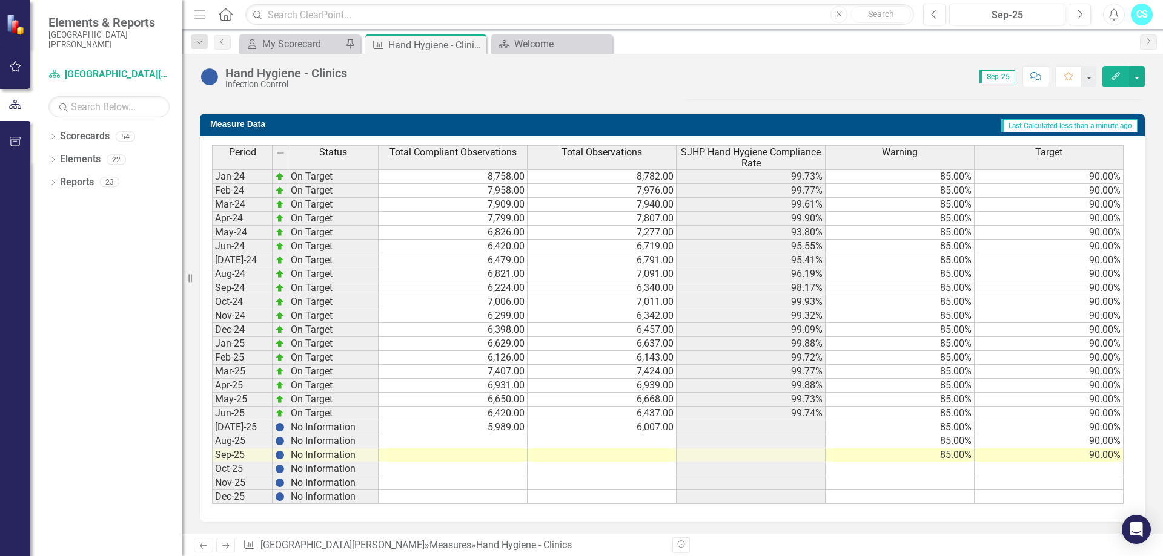
click at [774, 423] on td at bounding box center [750, 428] width 149 height 14
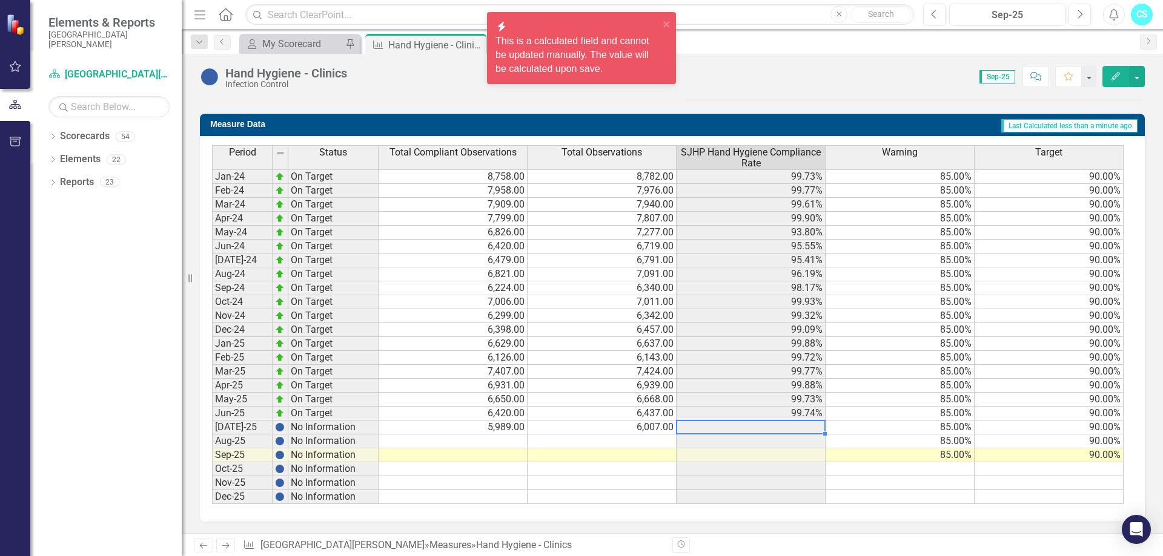
click at [774, 423] on td at bounding box center [750, 428] width 149 height 14
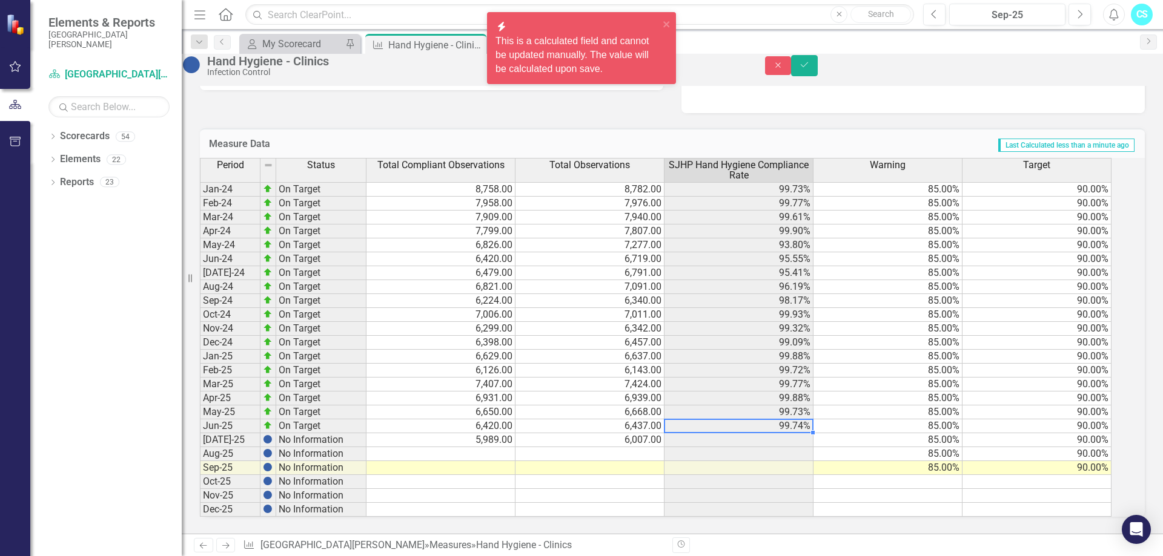
click at [774, 423] on td "99.74%" at bounding box center [738, 427] width 149 height 14
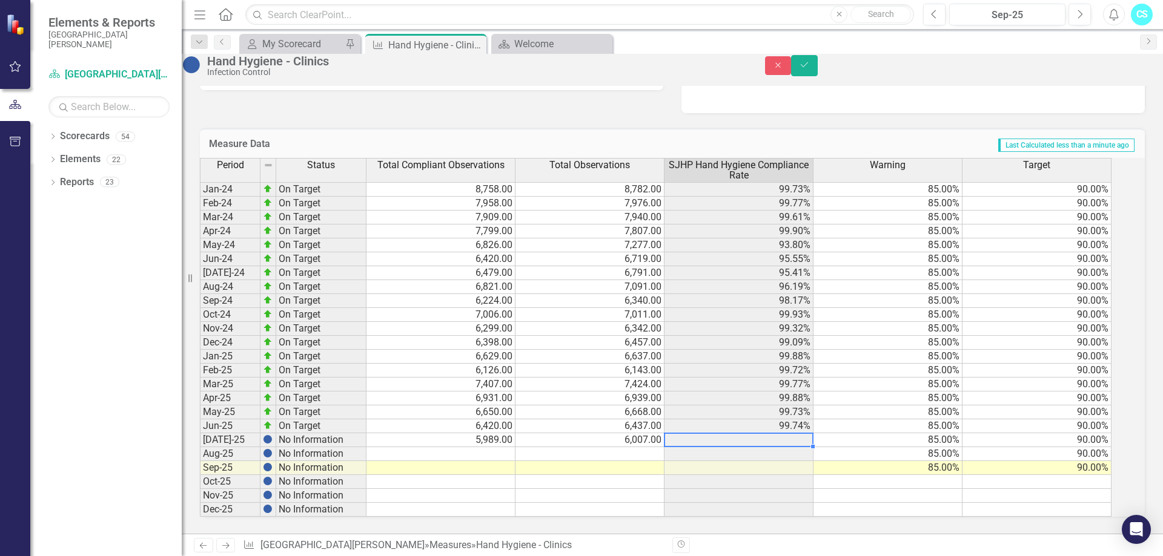
click at [813, 437] on td at bounding box center [738, 441] width 149 height 14
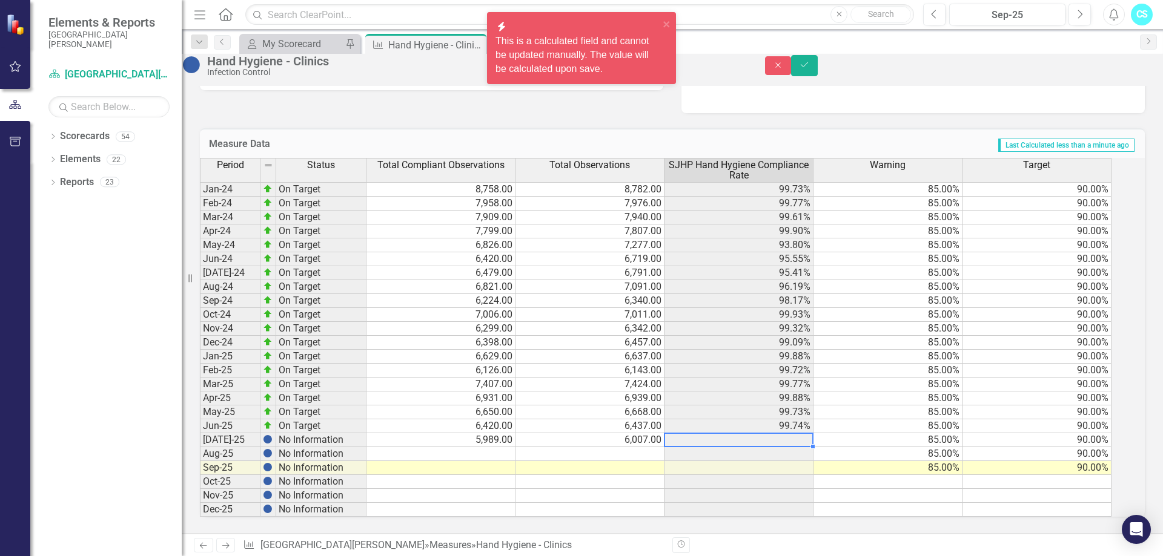
click at [813, 437] on td at bounding box center [738, 441] width 149 height 14
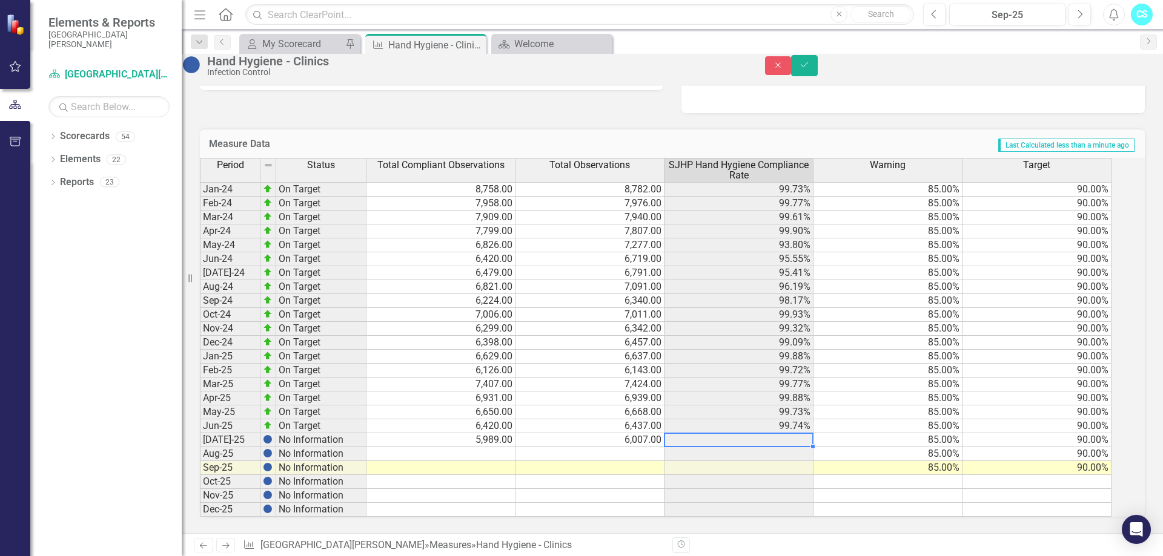
click at [811, 434] on td at bounding box center [738, 441] width 149 height 14
click at [810, 69] on icon "Save" at bounding box center [804, 65] width 11 height 8
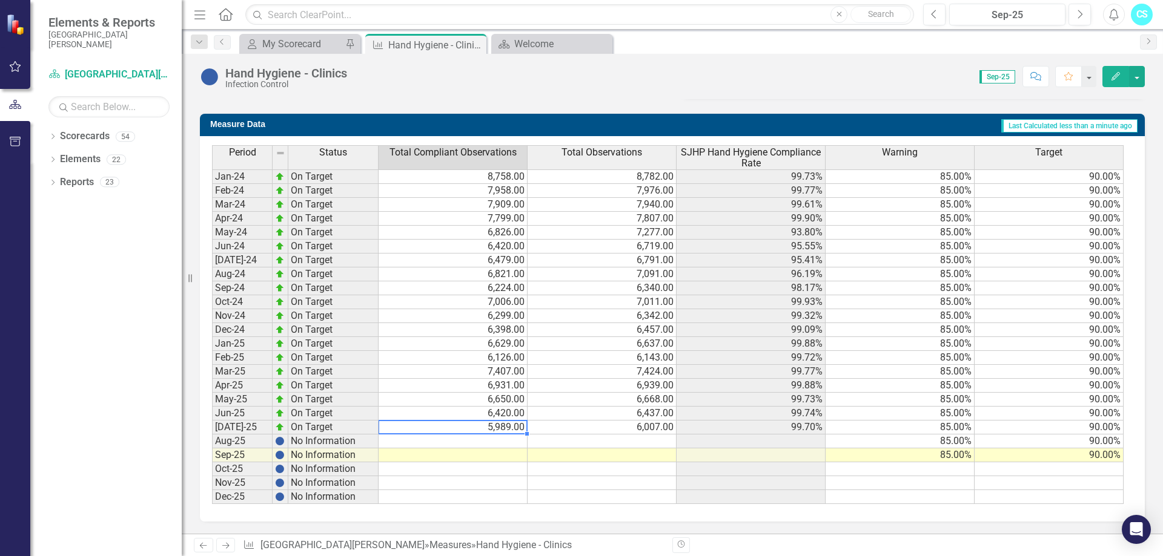
click at [478, 432] on td "5,989.00" at bounding box center [452, 428] width 149 height 14
click at [475, 446] on td at bounding box center [452, 442] width 149 height 14
click at [475, 444] on td at bounding box center [452, 442] width 149 height 14
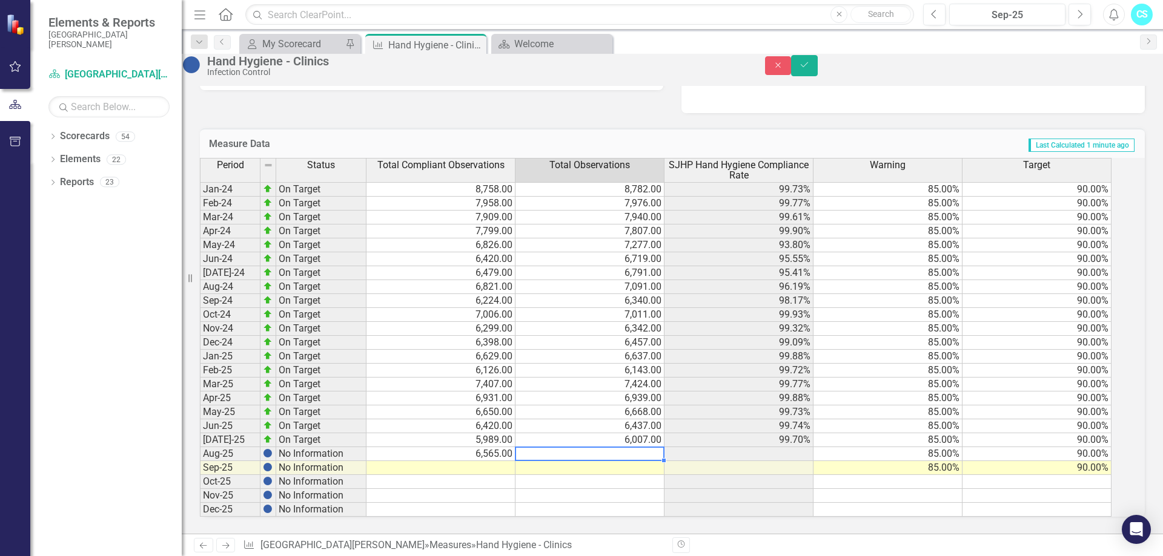
click at [200, 442] on div "Period Status Total Compliant Observations Total Observations SJHP Hand Hygiene…" at bounding box center [200, 337] width 0 height 359
type textarea "6548"
click at [567, 481] on td at bounding box center [589, 482] width 149 height 14
click at [817, 66] on button "Save" at bounding box center [804, 65] width 27 height 21
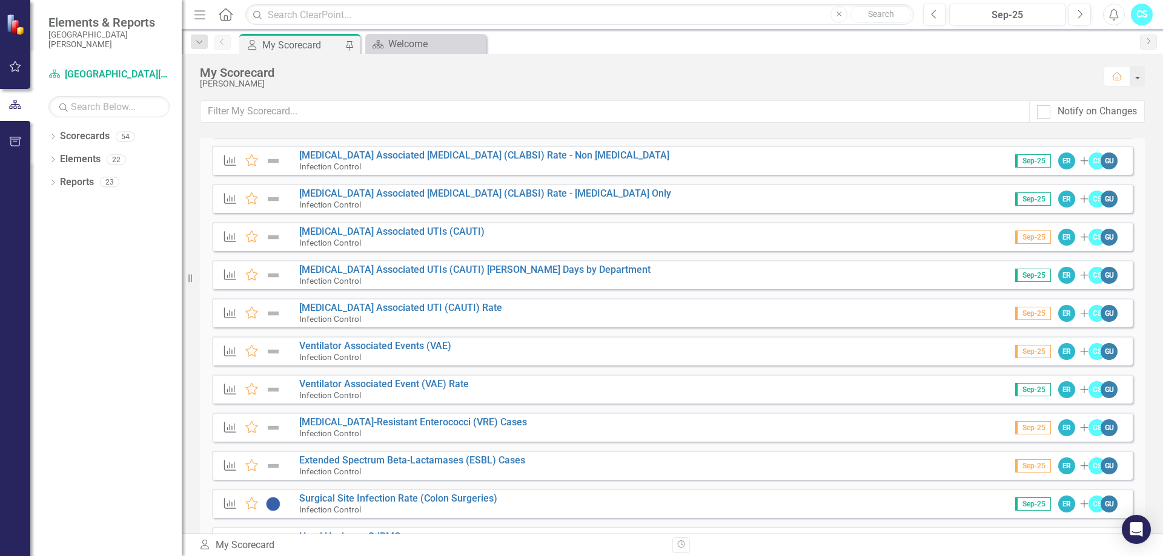
scroll to position [569, 0]
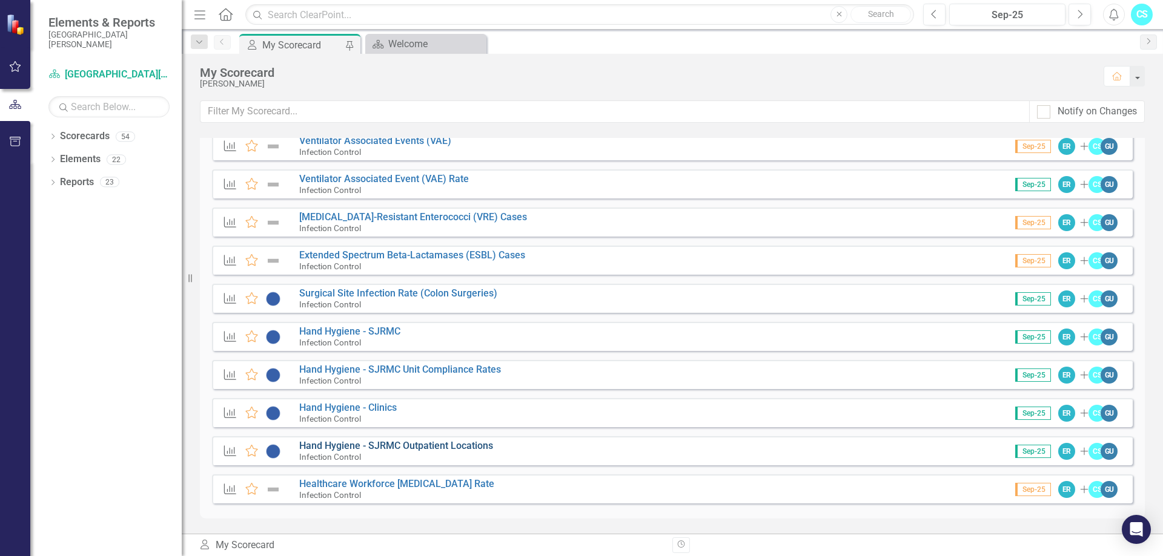
click at [385, 445] on link "Hand Hygiene - SJRMC Outpatient Locations" at bounding box center [396, 446] width 194 height 12
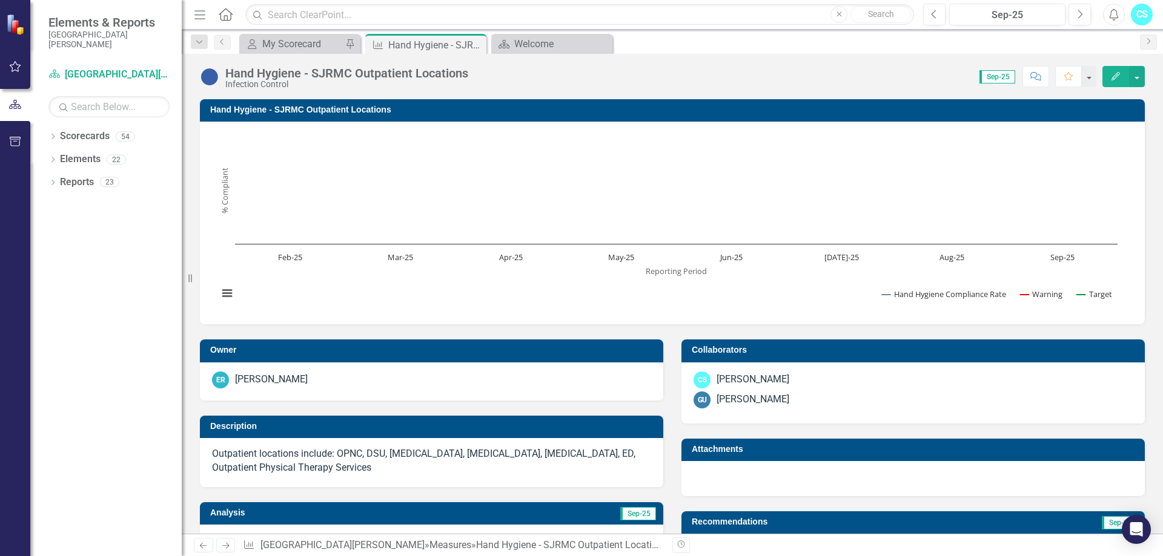
scroll to position [512, 0]
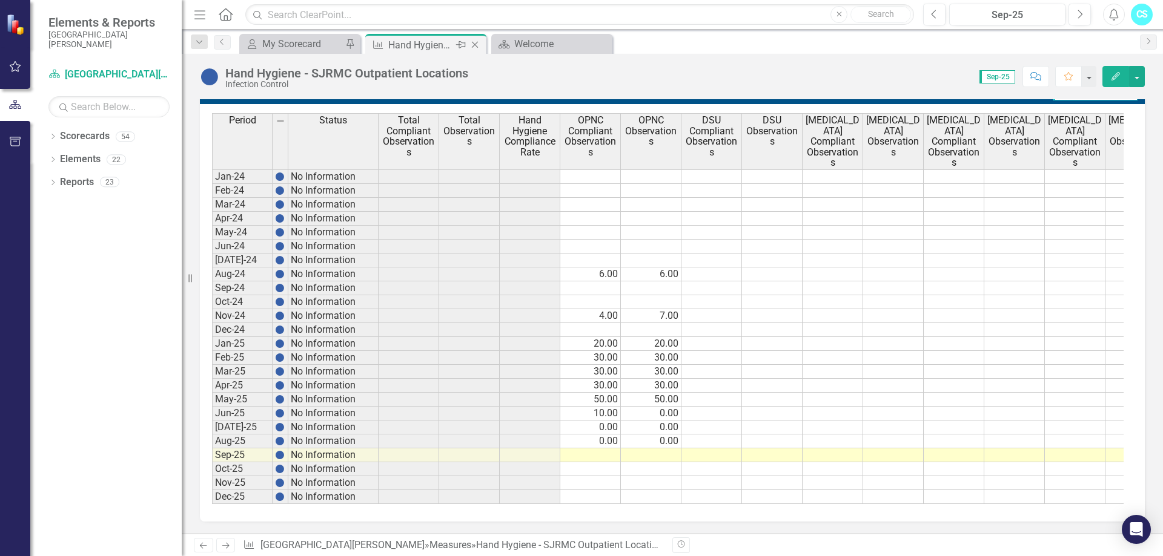
click at [478, 45] on icon "Close" at bounding box center [475, 45] width 12 height 10
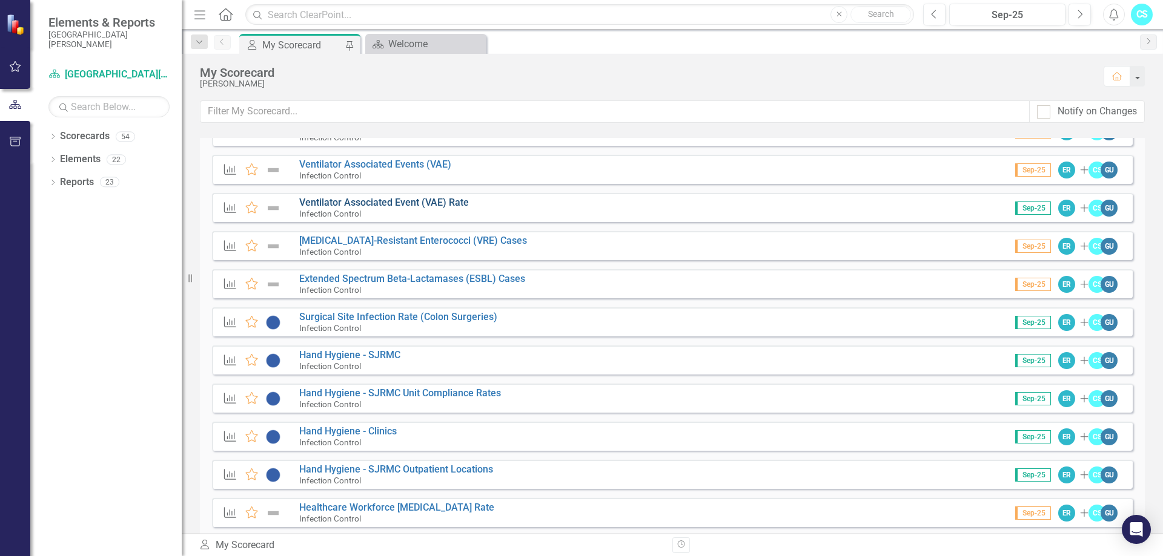
scroll to position [569, 0]
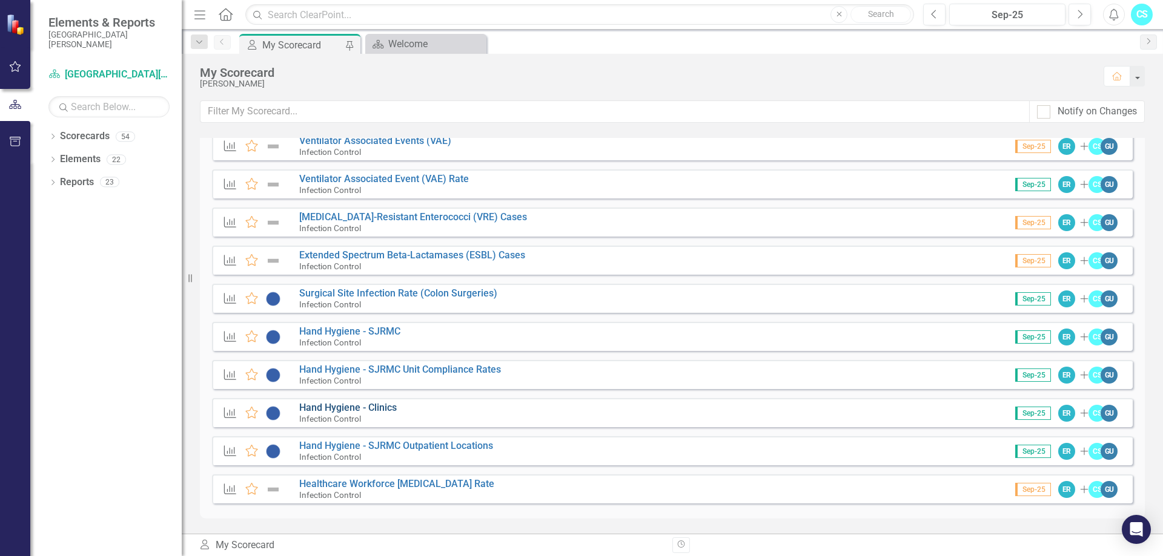
click at [350, 404] on link "Hand Hygiene - Clinics" at bounding box center [347, 408] width 97 height 12
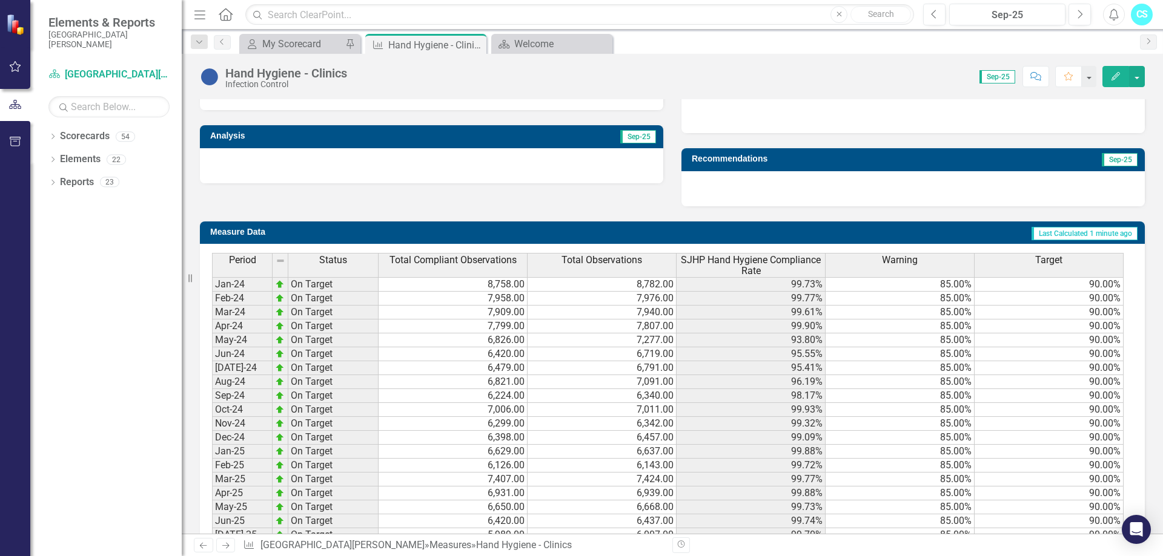
scroll to position [471, 0]
